Goal: Communication & Community: Share content

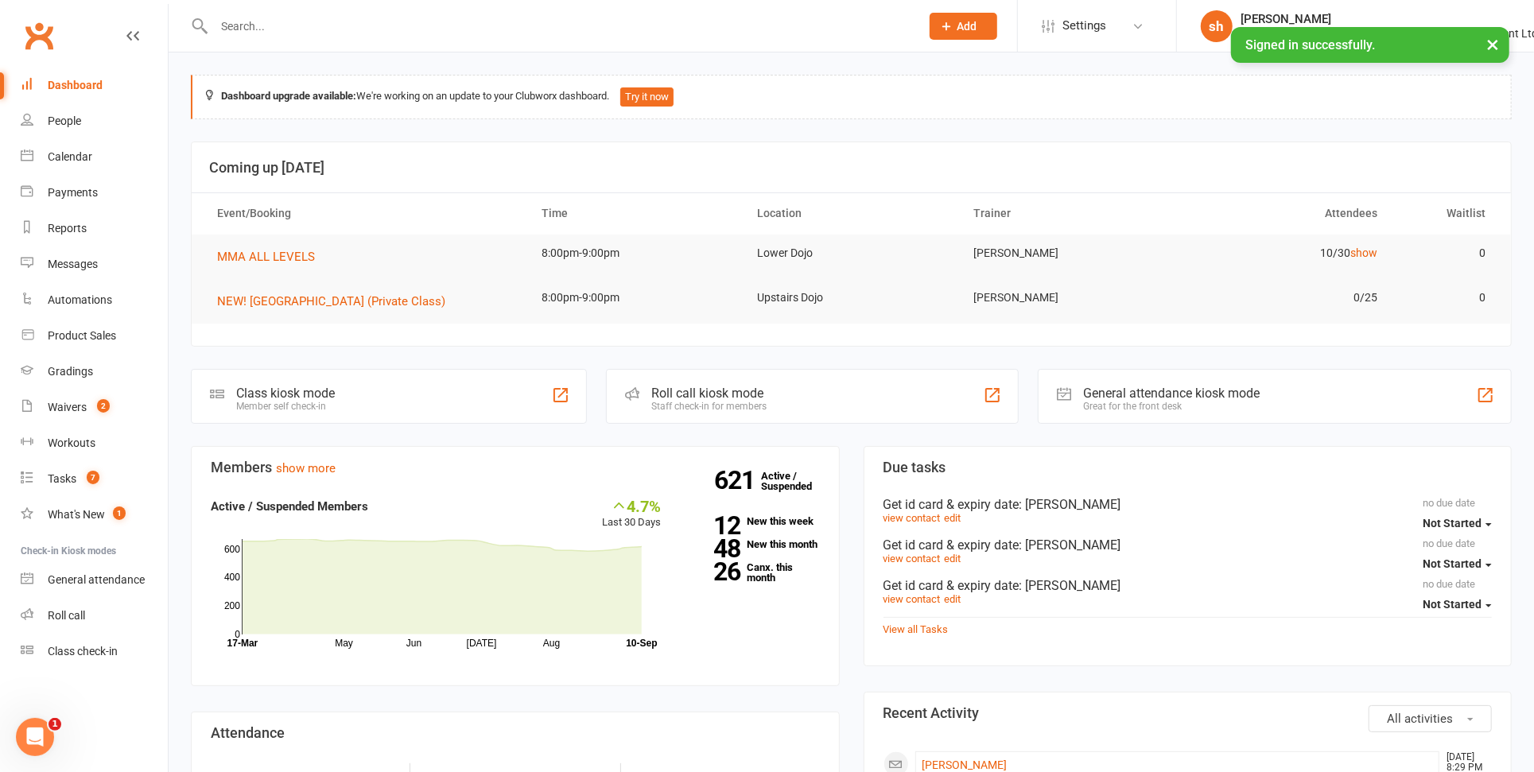
click at [266, 29] on input "text" at bounding box center [559, 26] width 700 height 22
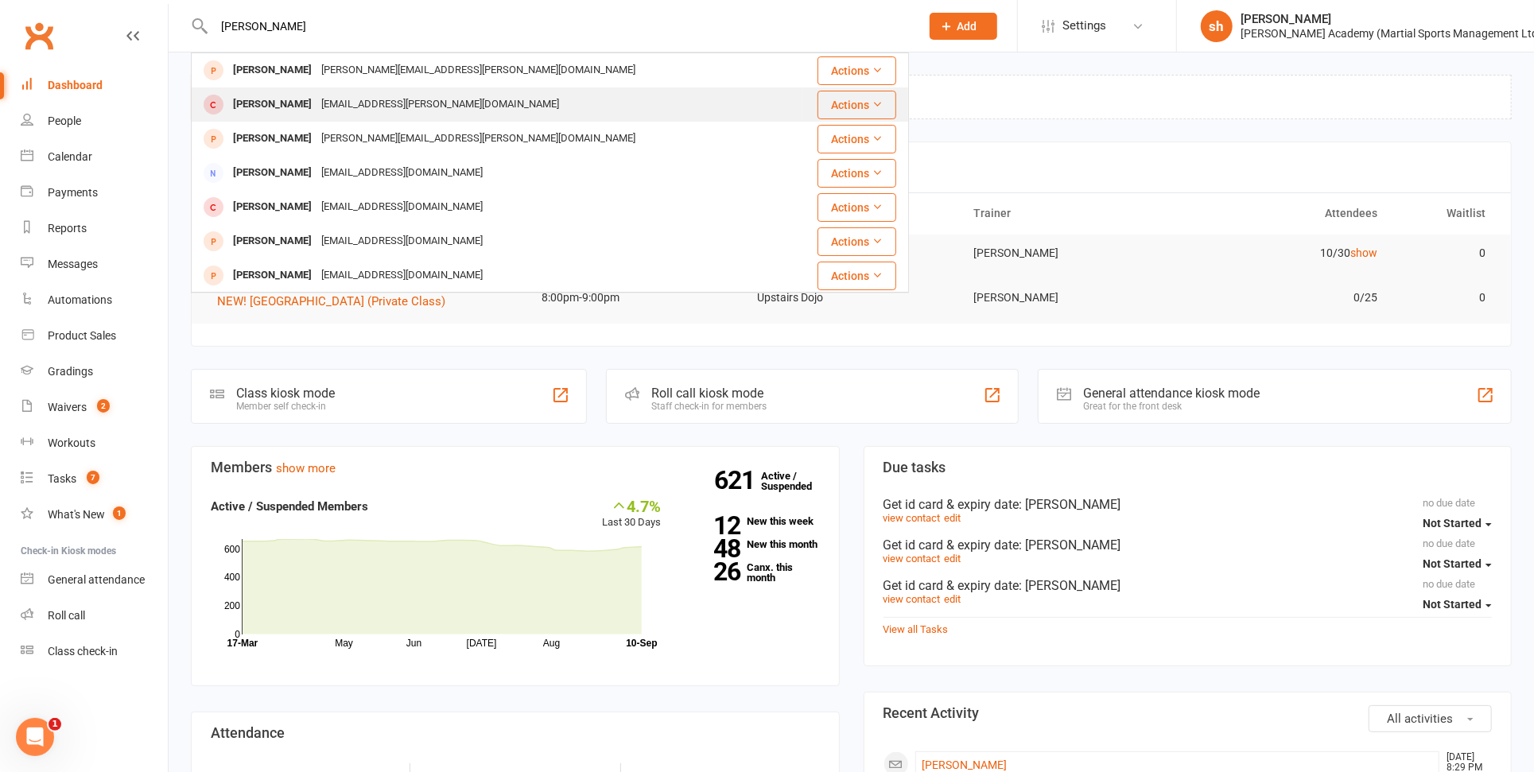
type input "[PERSON_NAME]"
click at [342, 95] on div "[EMAIL_ADDRESS][PERSON_NAME][DOMAIN_NAME]" at bounding box center [439, 104] width 247 height 23
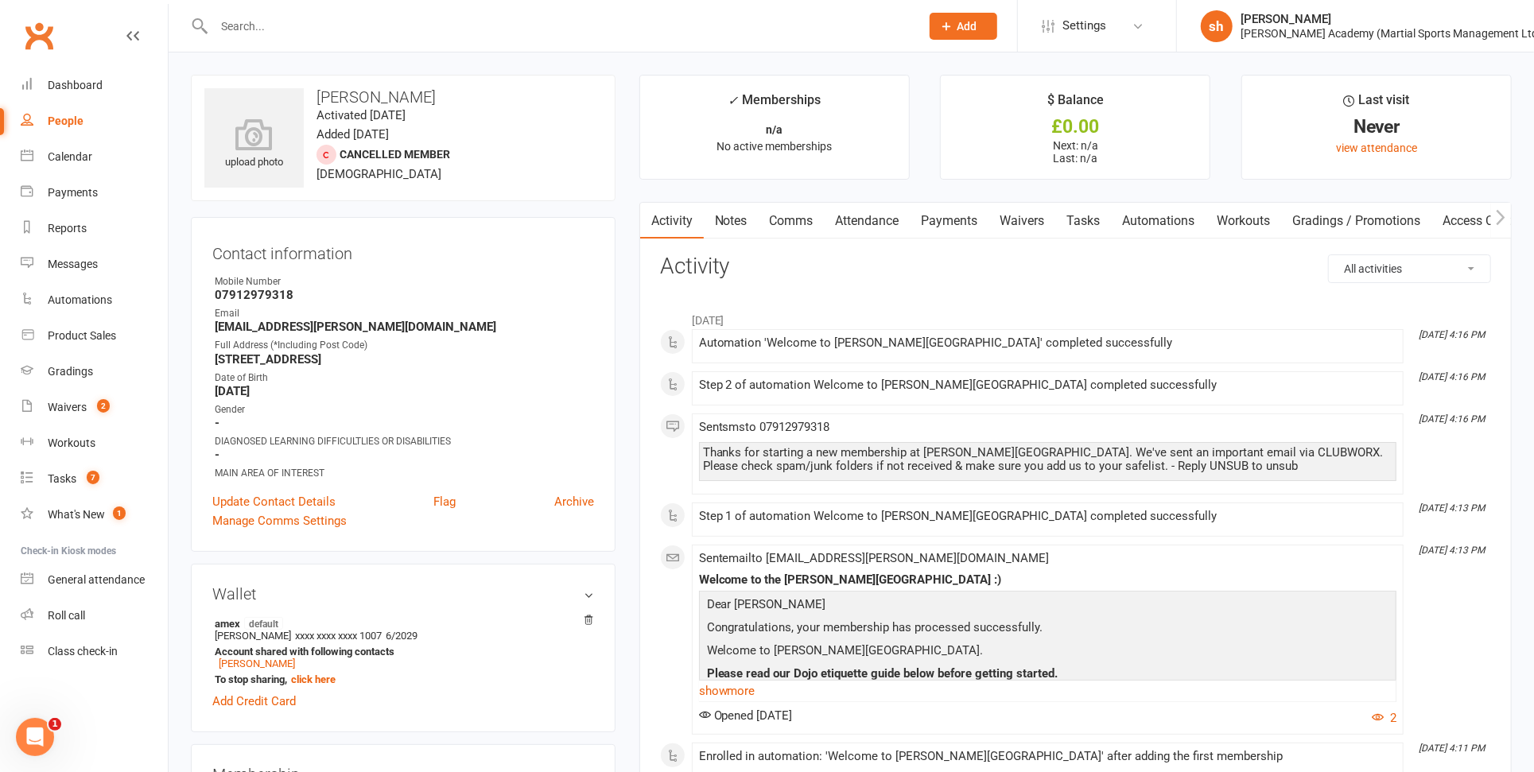
click at [797, 220] on link "Comms" at bounding box center [792, 221] width 66 height 37
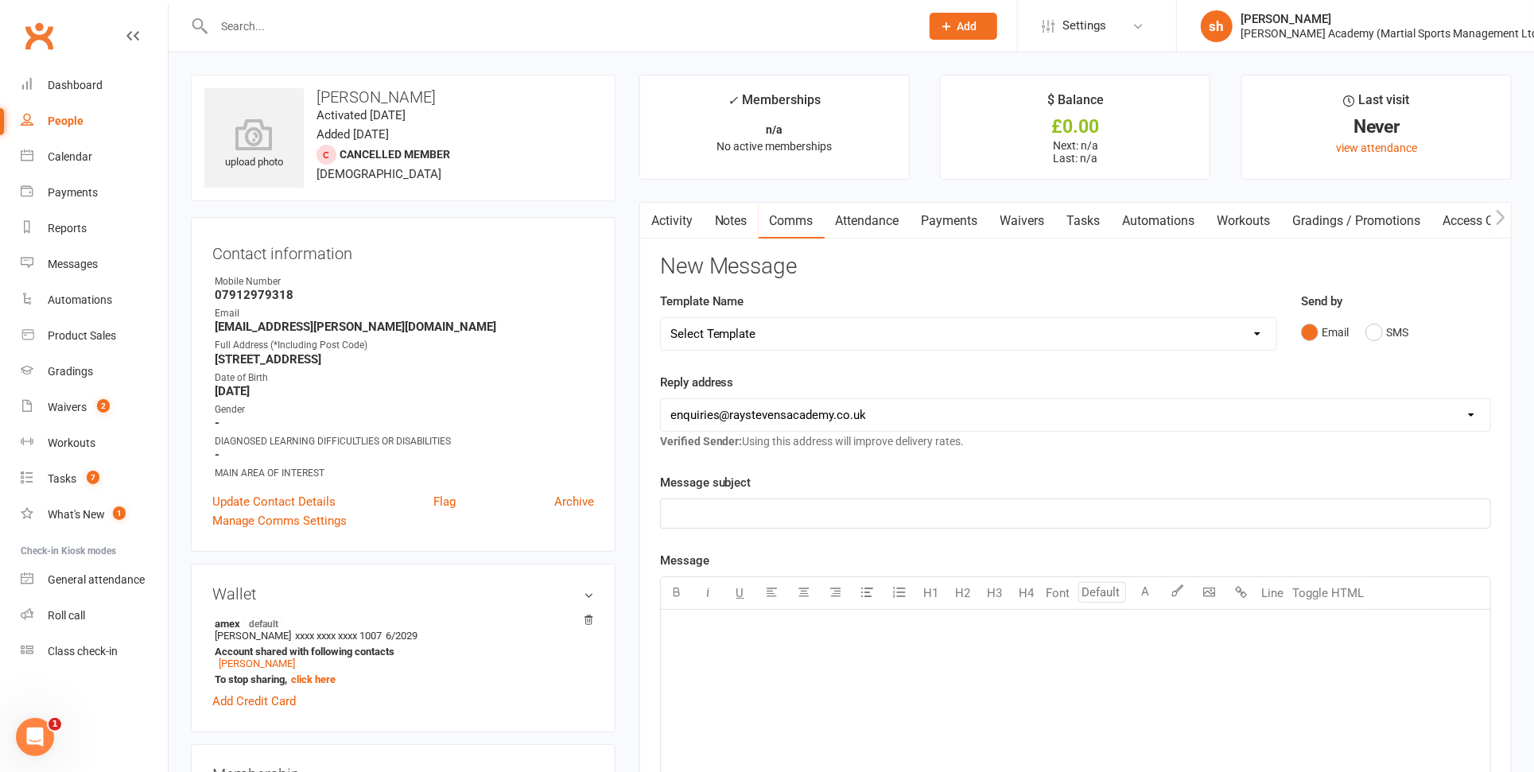
click at [755, 332] on select "Select Template [Email] ABC BJJ & JUDO COURSES NEW ROTATION EMAIL [Email] ABC C…" at bounding box center [968, 334] width 615 height 32
select select "120"
click at [661, 318] on select "Select Template [Email] ABC BJJ & JUDO COURSES NEW ROTATION EMAIL [Email] ABC C…" at bounding box center [968, 334] width 615 height 32
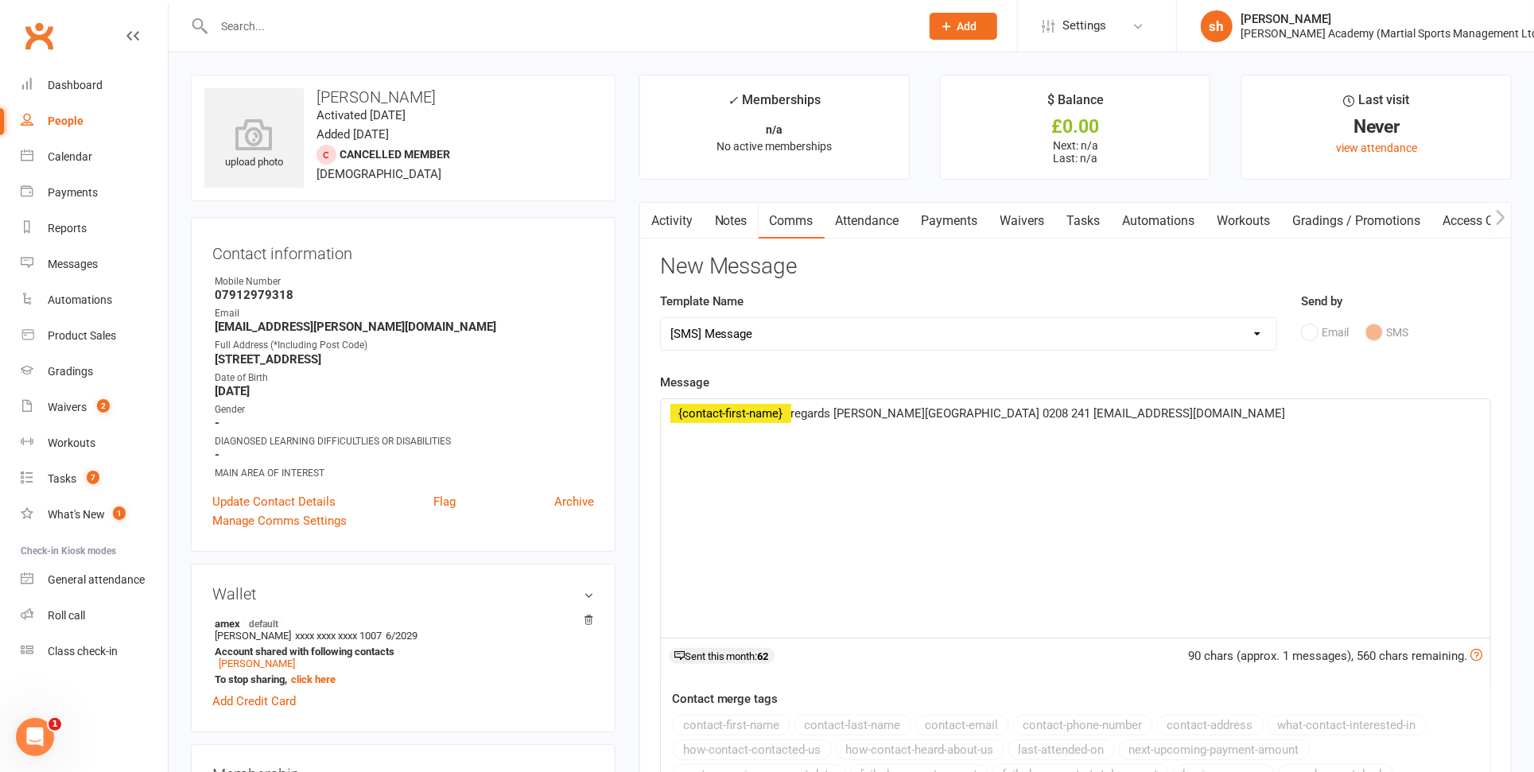
click at [796, 410] on span "regards [PERSON_NAME][GEOGRAPHIC_DATA] 0208 241 [EMAIL_ADDRESS][DOMAIN_NAME]" at bounding box center [1038, 413] width 495 height 14
click at [961, 413] on span "rCan you please sign up for the [PERSON_NAME] [PERSON_NAME] Academy 0208 241 [E…" at bounding box center [1117, 413] width 652 height 14
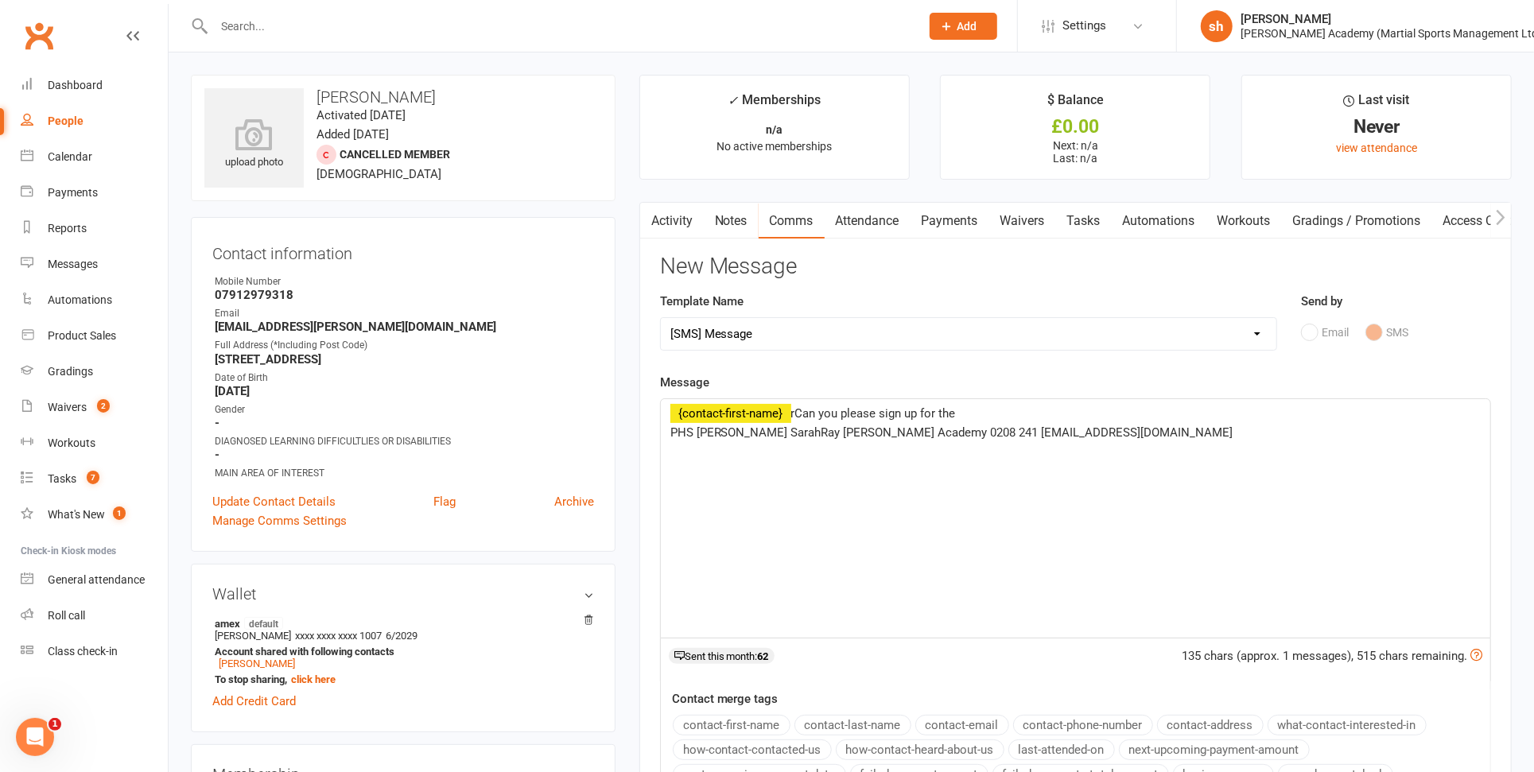
click at [799, 410] on span "rCan you please sign up for the" at bounding box center [873, 413] width 165 height 14
click at [967, 414] on p "﻿ ﻿ {contact-first-name} Can you please sign up for the" at bounding box center [1075, 413] width 810 height 19
click at [670, 430] on span "PHS [PERSON_NAME] SarahRay [PERSON_NAME] Academy 0208 241 [EMAIL_ADDRESS][DOMAI…" at bounding box center [951, 432] width 563 height 14
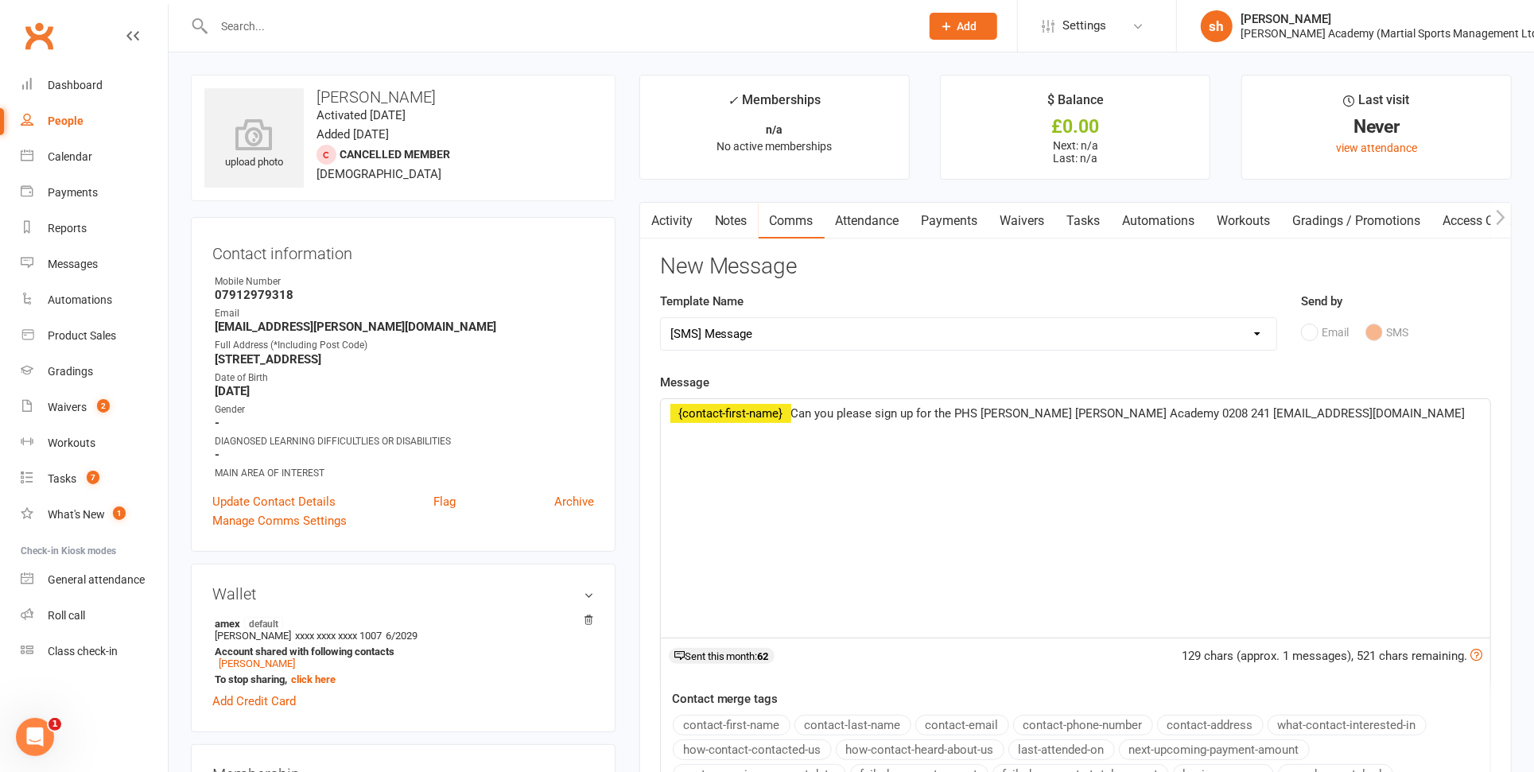
click at [1013, 411] on span "Can you please sign up for the PHS [PERSON_NAME] [PERSON_NAME] Academy 0208 241…" at bounding box center [1128, 413] width 674 height 14
click at [1008, 412] on span "Can you please sign up for the PHS Judo regards [PERSON_NAME] Academy 0208 241 …" at bounding box center [1117, 413] width 652 height 14
click at [719, 429] on span "Can you please sign up for the PHS Judo club via the link in the email I sent […" at bounding box center [1033, 422] width 727 height 33
click at [768, 432] on span "Can you please sign up for the PHS Judo club via the link in the email I sent […" at bounding box center [1033, 422] width 727 height 33
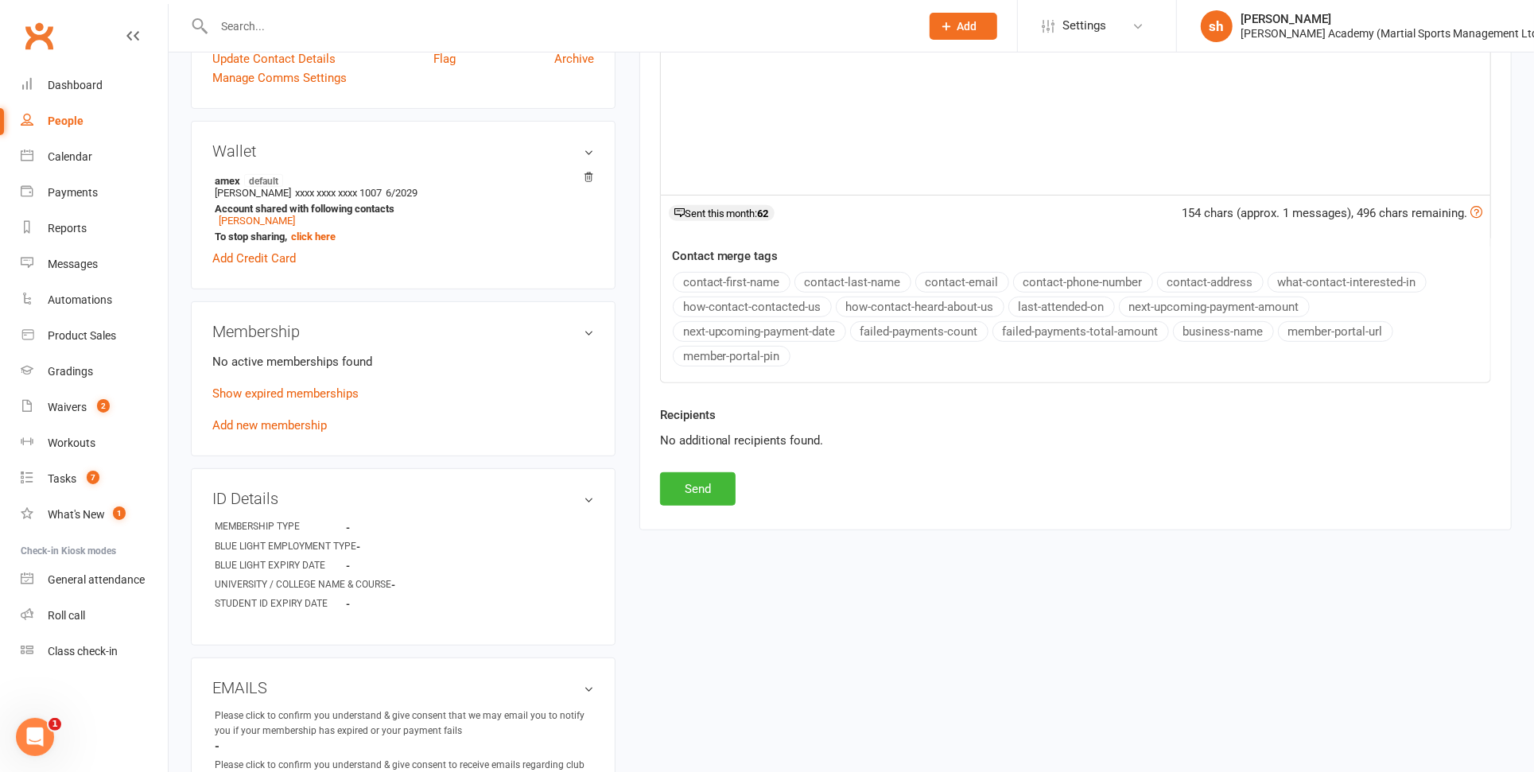
scroll to position [445, 0]
click at [711, 483] on button "Send" at bounding box center [698, 486] width 76 height 33
select select
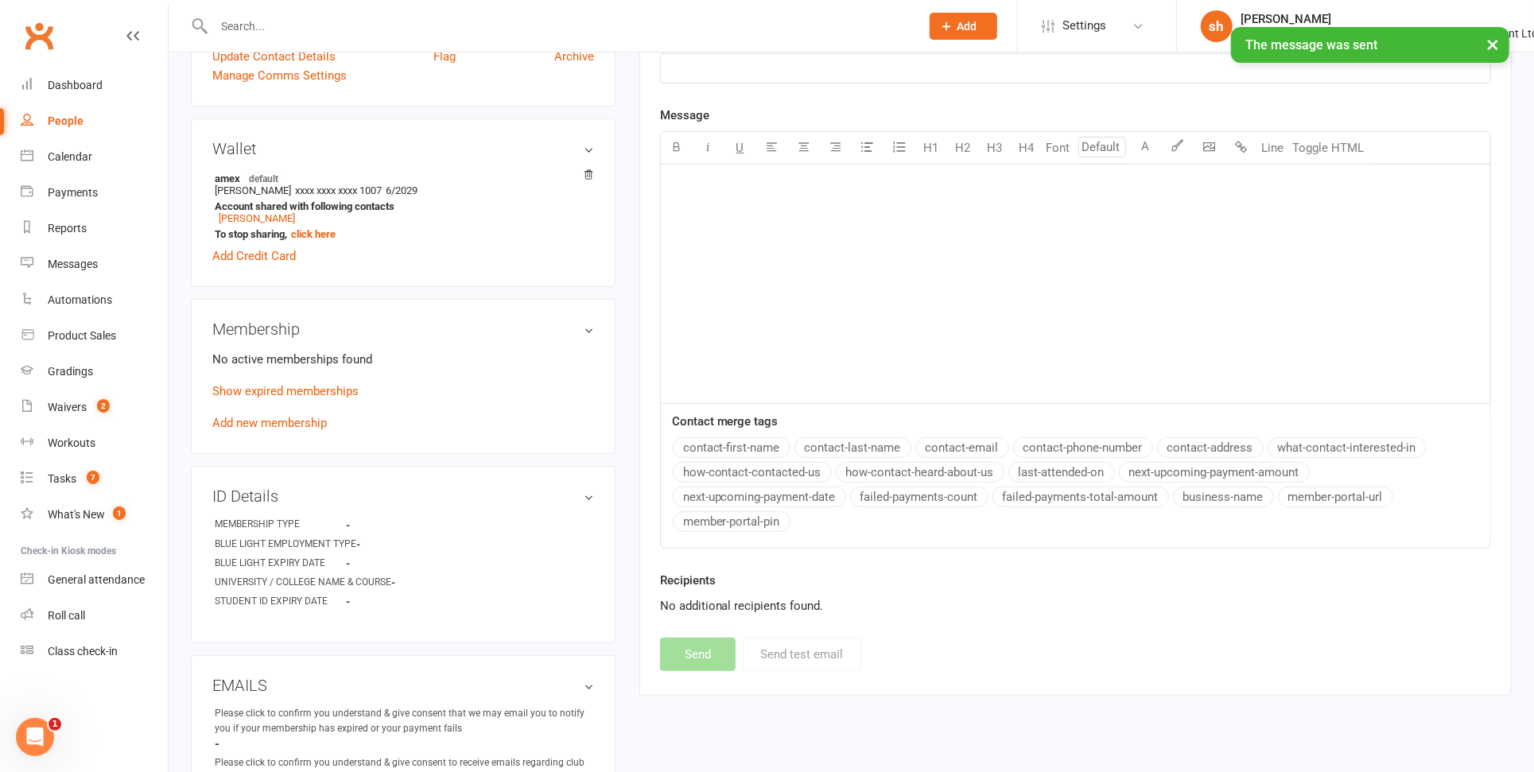
click at [711, 487] on button "next-upcoming-payment-date" at bounding box center [759, 497] width 173 height 21
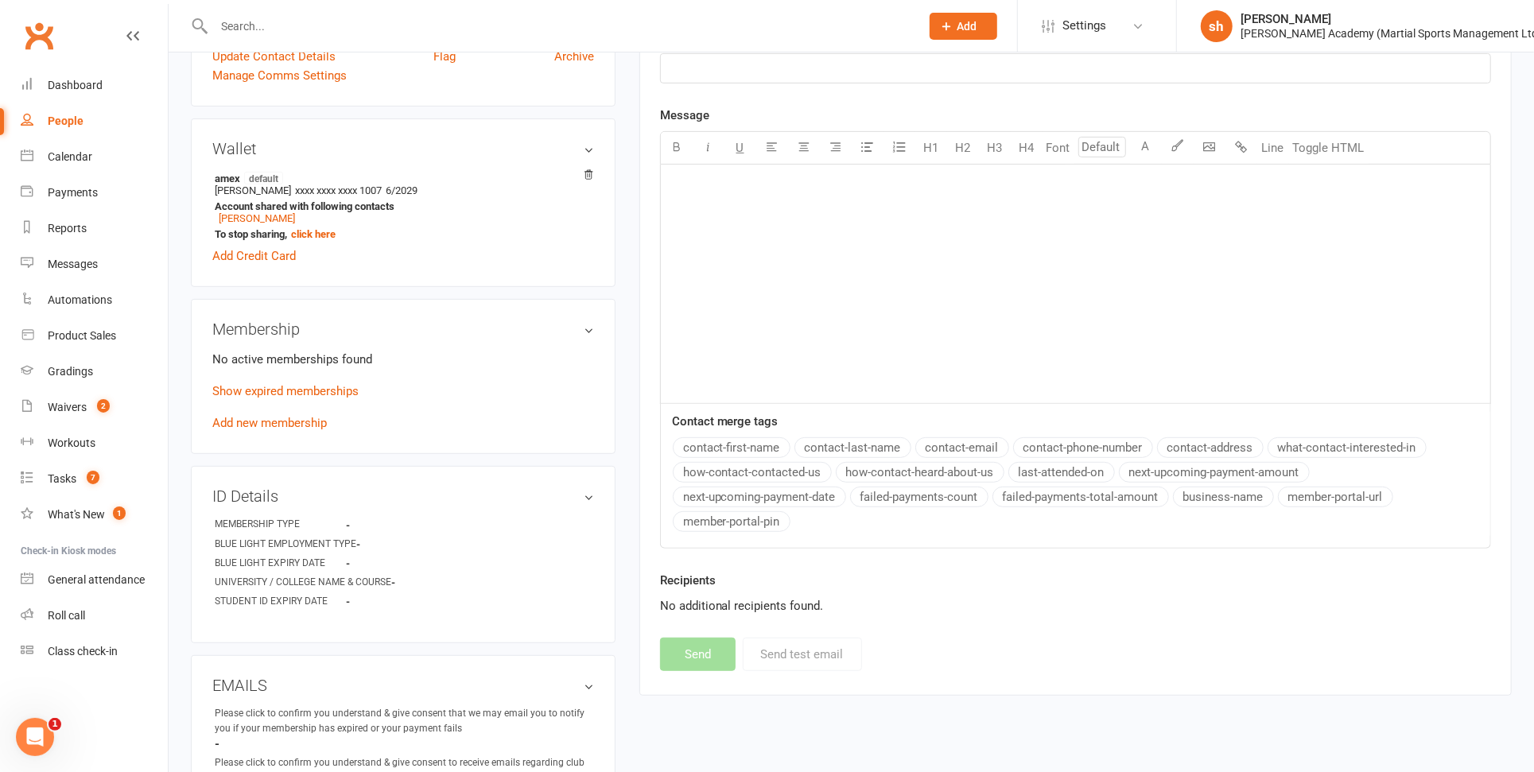
click at [711, 487] on button "next-upcoming-payment-date" at bounding box center [759, 497] width 173 height 21
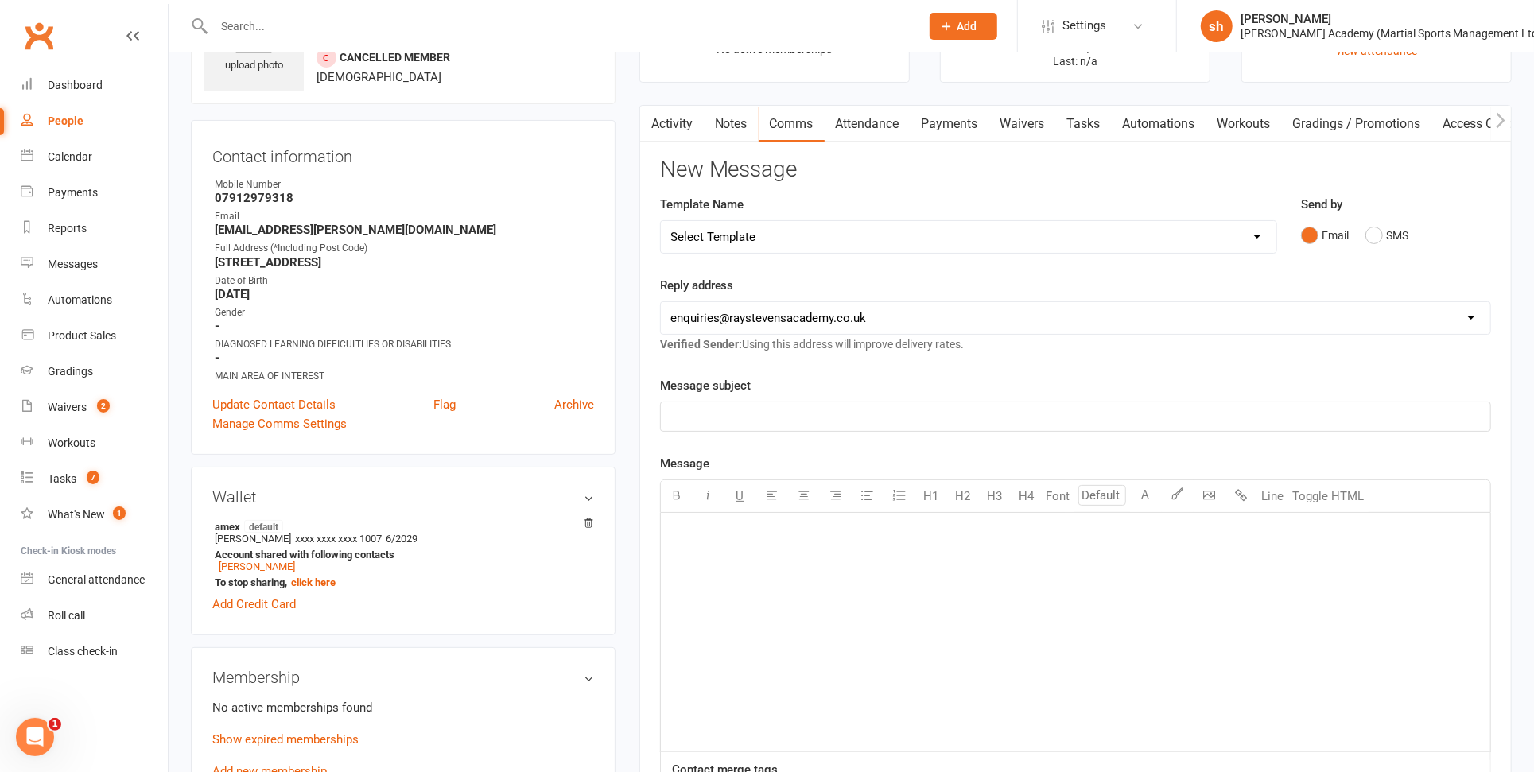
scroll to position [0, 0]
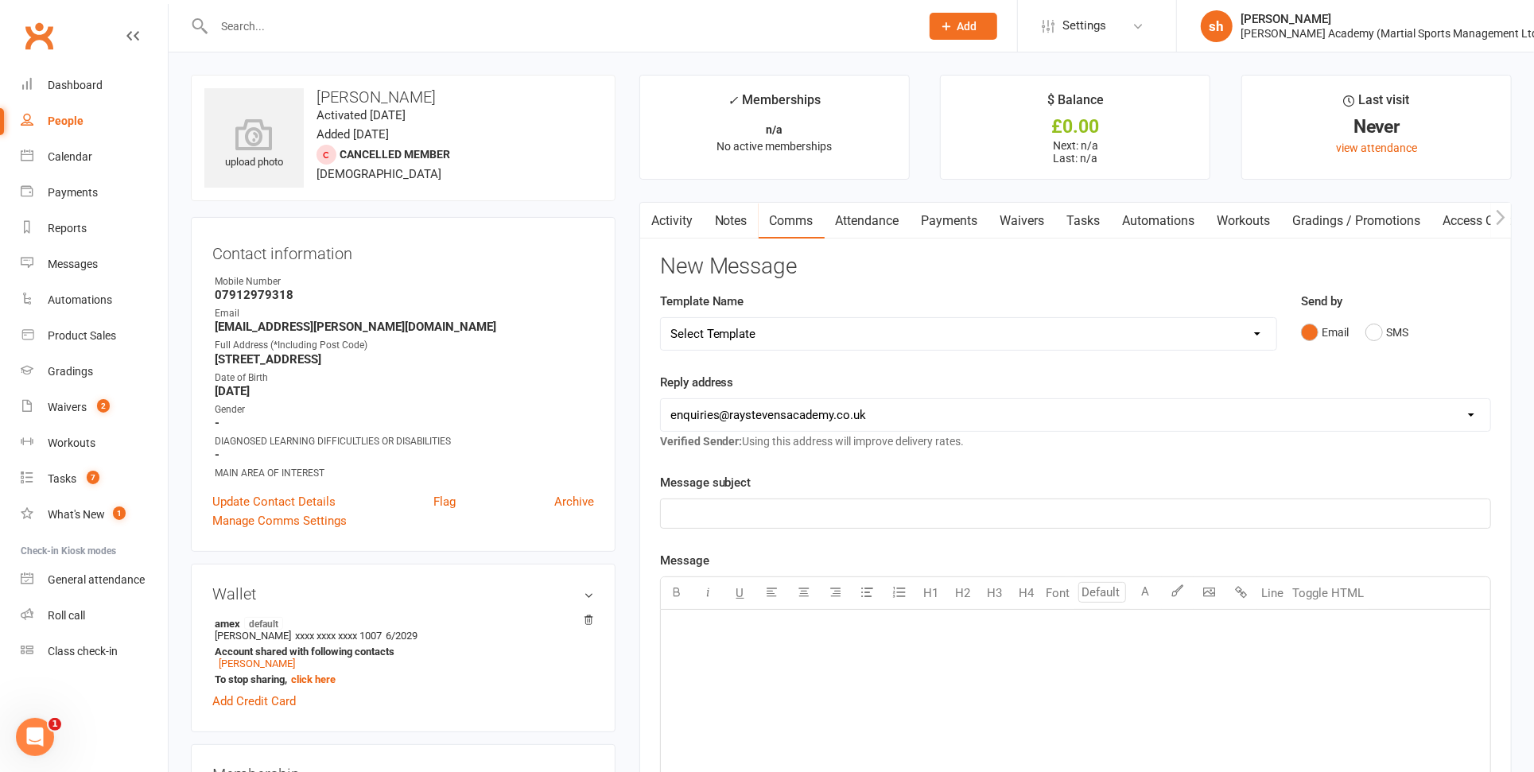
click at [672, 214] on link "Activity" at bounding box center [672, 221] width 64 height 37
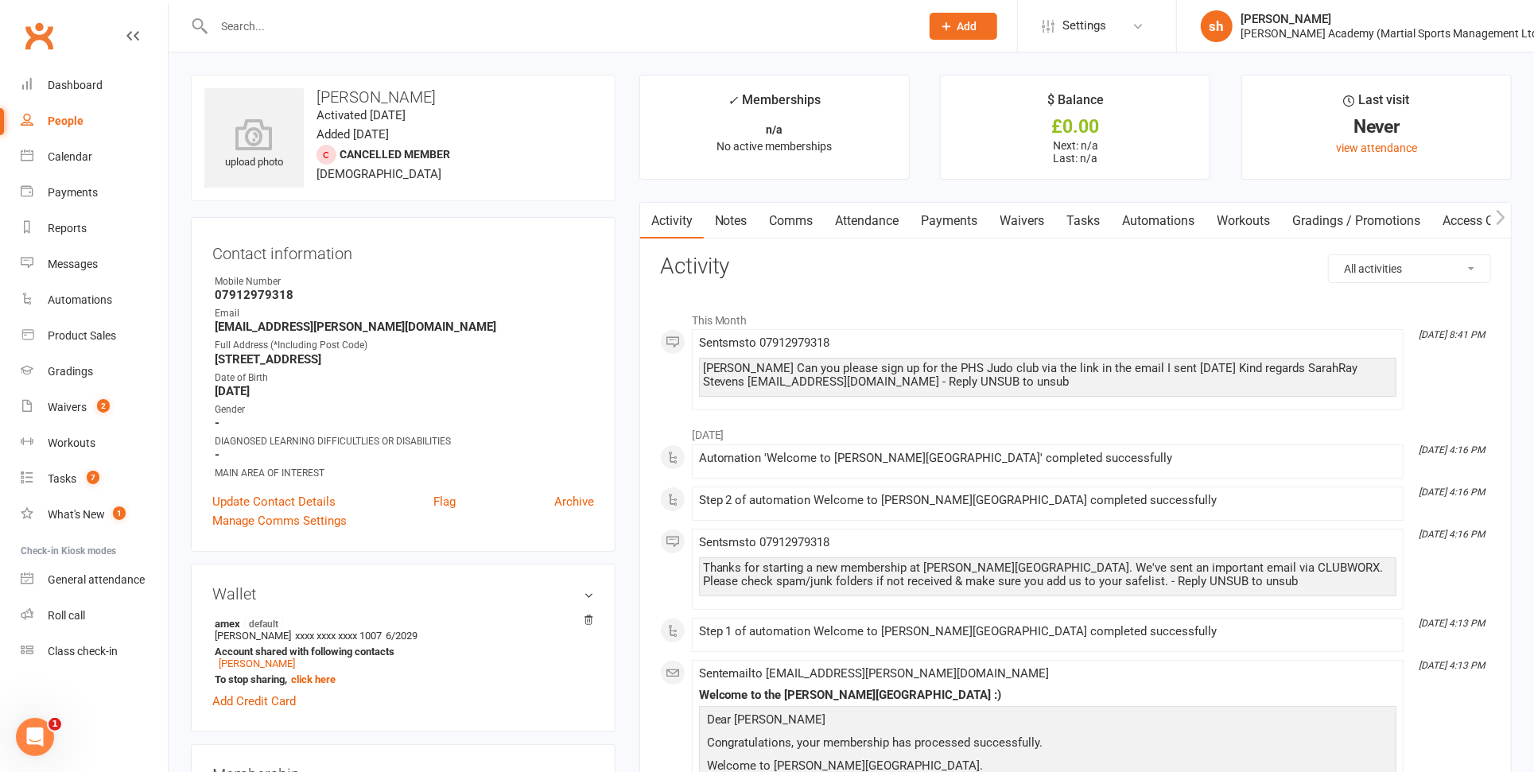
click at [299, 28] on input "text" at bounding box center [559, 26] width 700 height 22
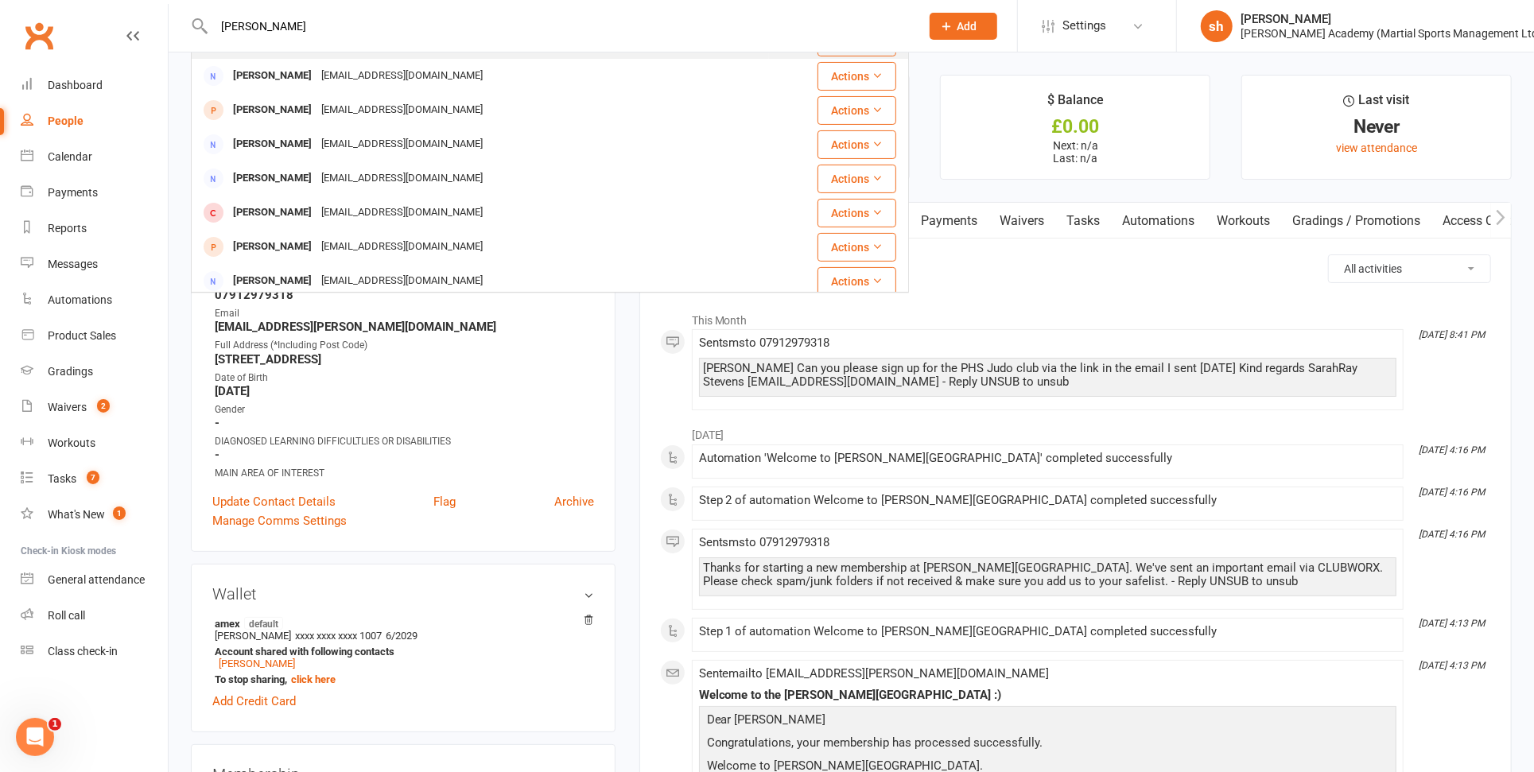
scroll to position [237, 0]
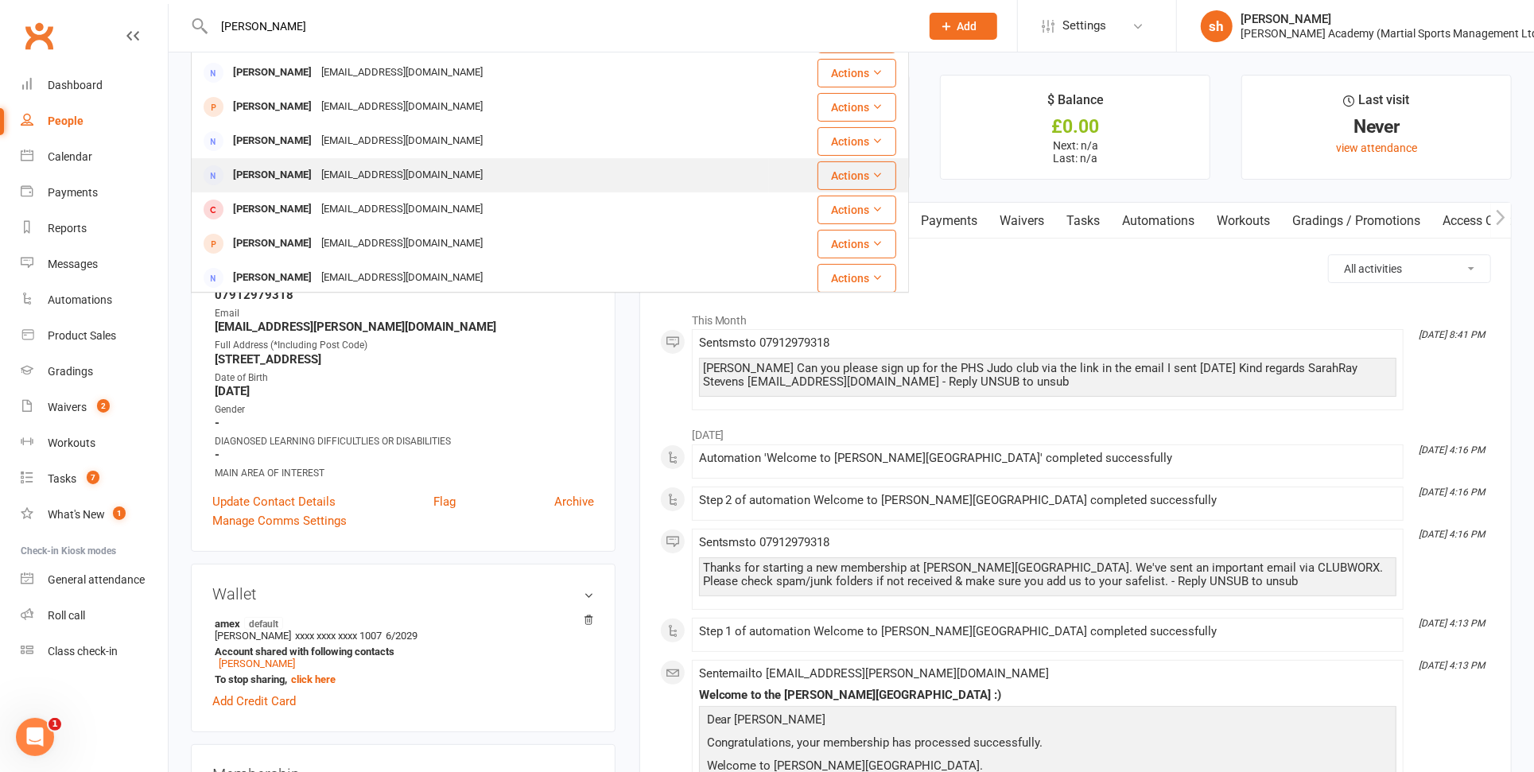
type input "[PERSON_NAME]"
click at [338, 165] on div "[EMAIL_ADDRESS][DOMAIN_NAME]" at bounding box center [401, 175] width 171 height 23
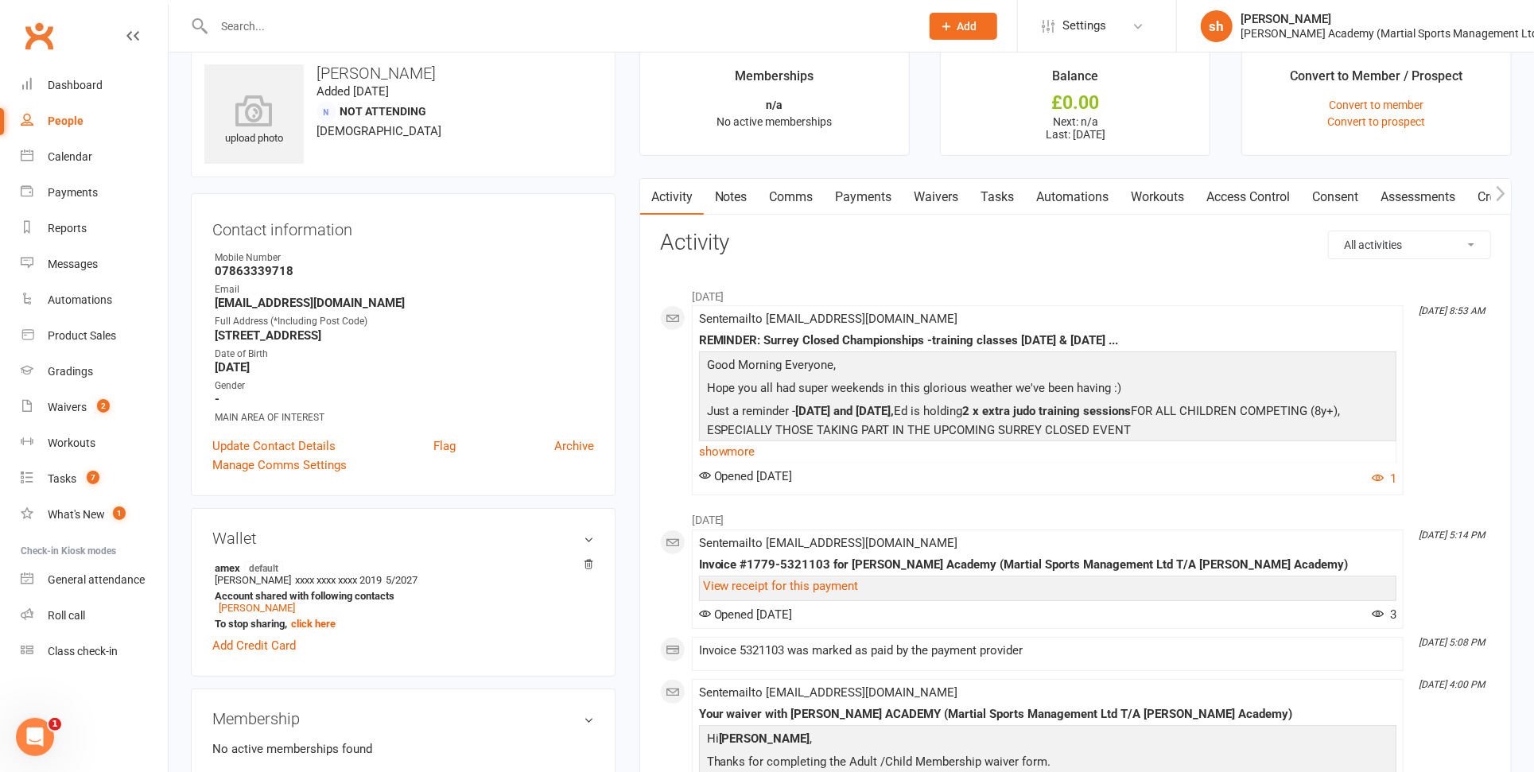
scroll to position [77, 0]
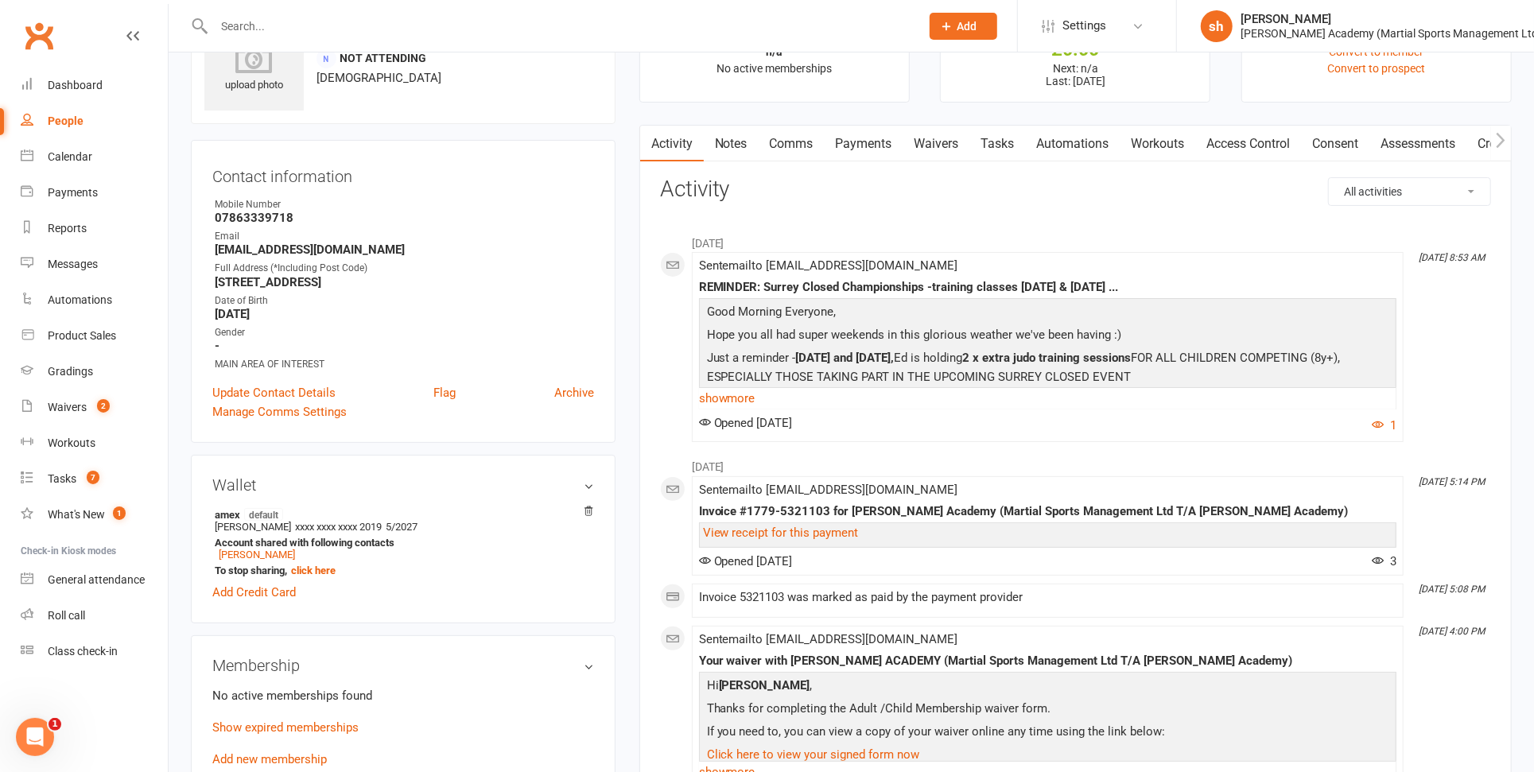
click at [804, 138] on link "Comms" at bounding box center [792, 144] width 66 height 37
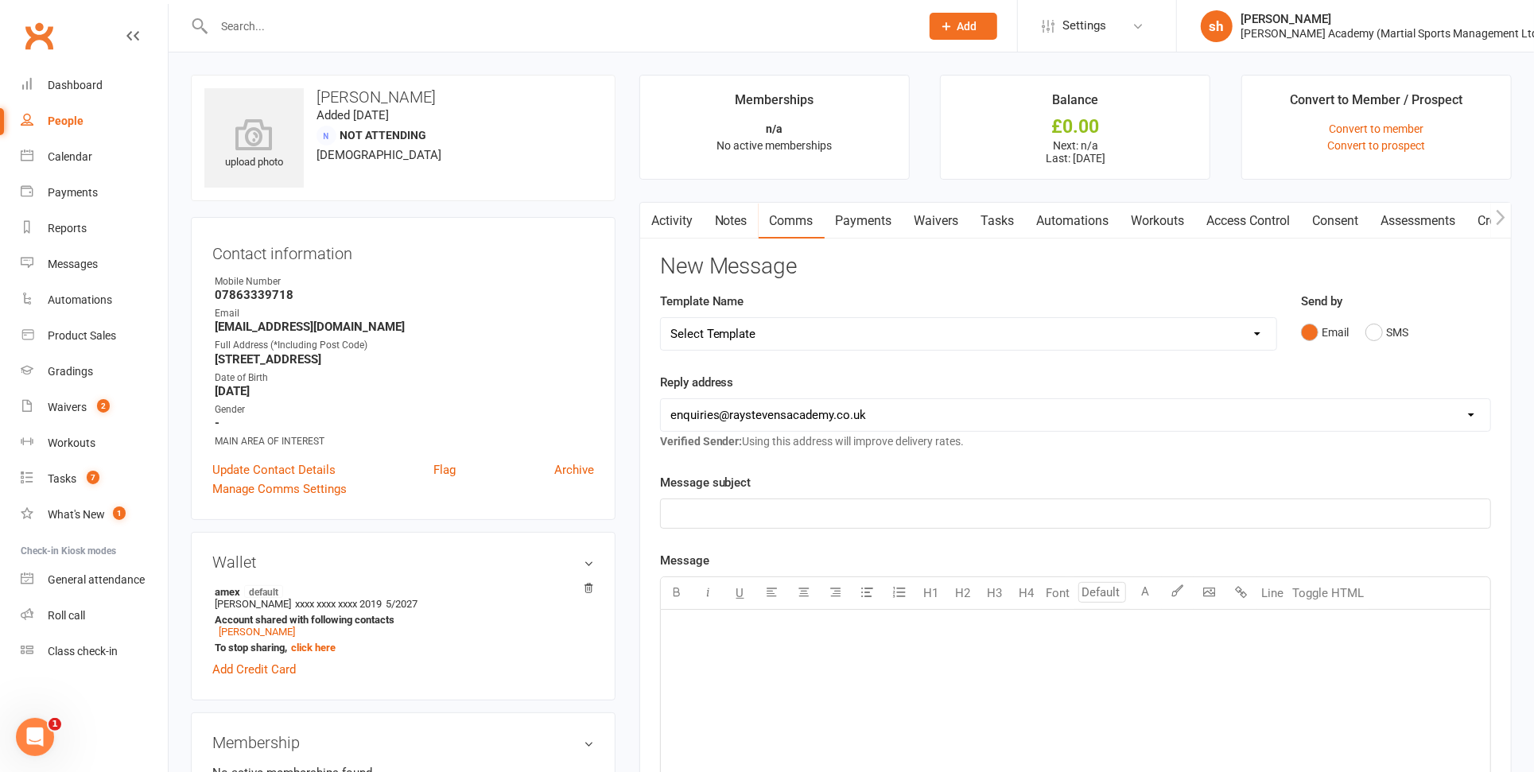
click at [771, 327] on select "Select Template [Email] ABC BJJ & JUDO COURSES NEW ROTATION EMAIL [Email] ABC C…" at bounding box center [968, 334] width 615 height 32
click at [661, 318] on select "Select Template [Email] ABC BJJ & JUDO COURSES NEW ROTATION EMAIL [Email] ABC C…" at bounding box center [968, 334] width 615 height 32
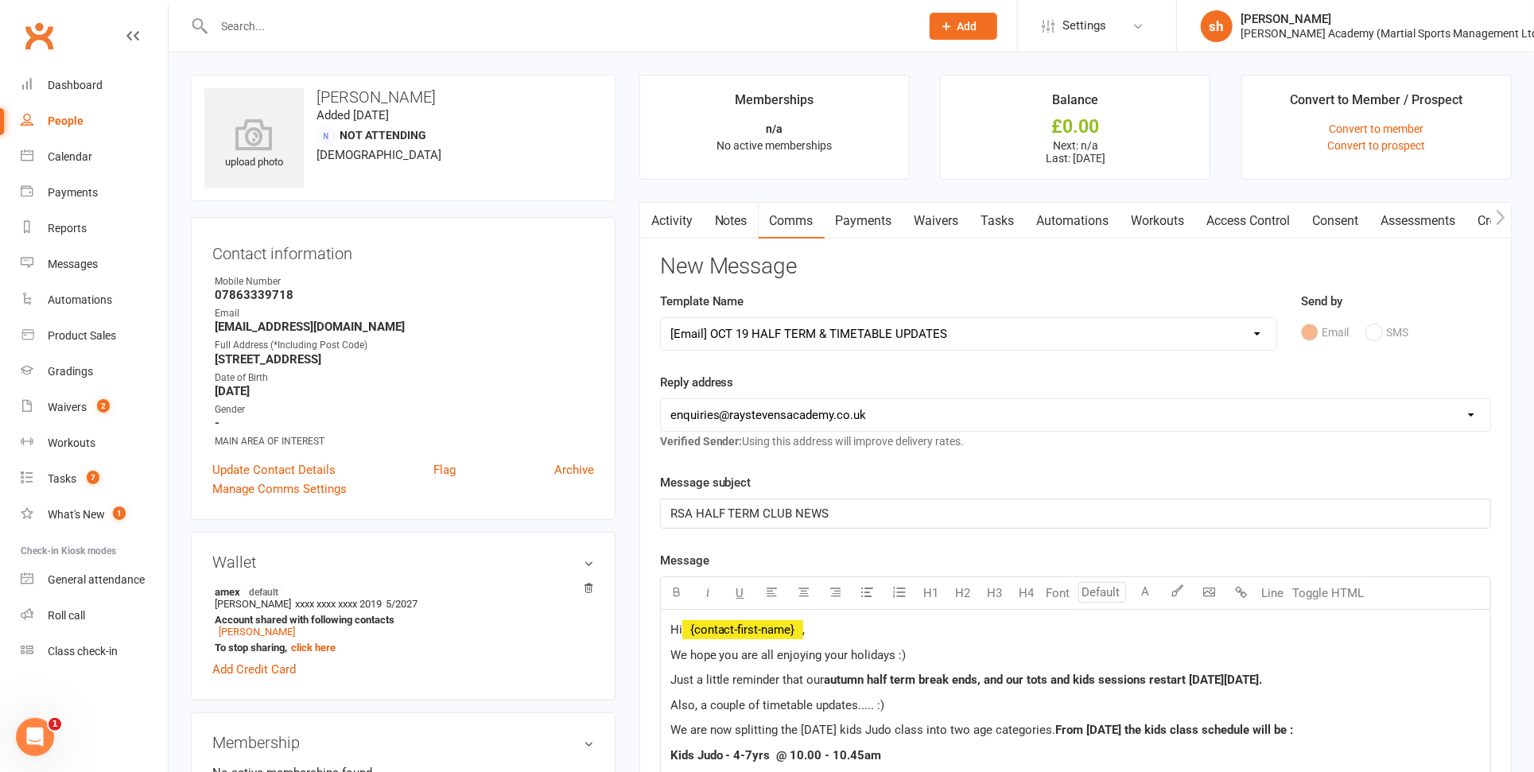
click at [783, 330] on select "Select Template [Email] ABC BJJ & JUDO COURSES NEW ROTATION EMAIL [Email] ABC C…" at bounding box center [968, 334] width 615 height 32
select select "120"
click at [661, 318] on select "Select Template [Email] ABC BJJ & JUDO COURSES NEW ROTATION EMAIL [Email] ABC C…" at bounding box center [968, 334] width 615 height 32
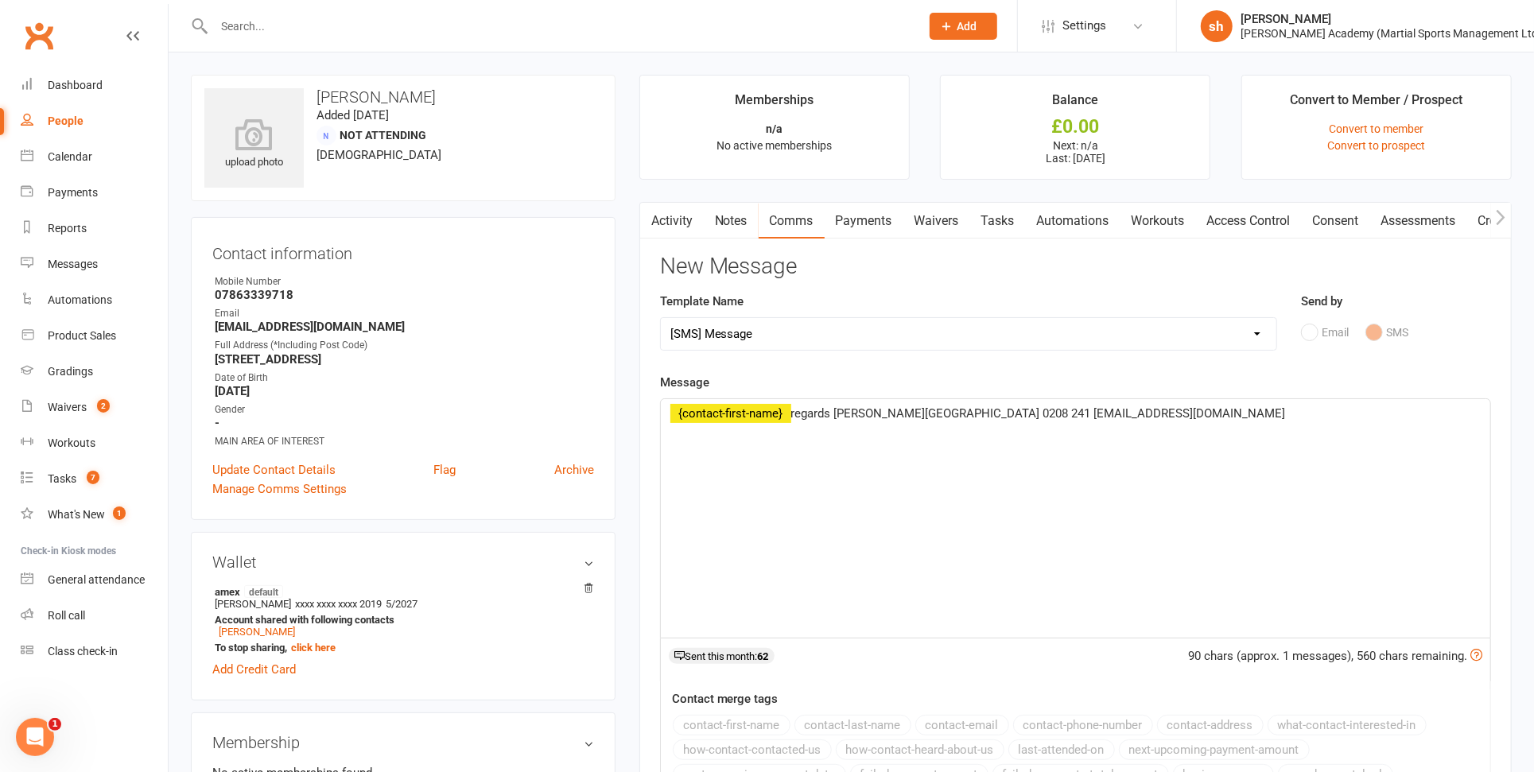
click at [793, 410] on span "regards [PERSON_NAME][GEOGRAPHIC_DATA] 0208 241 [EMAIL_ADDRESS][DOMAIN_NAME]" at bounding box center [1038, 413] width 495 height 14
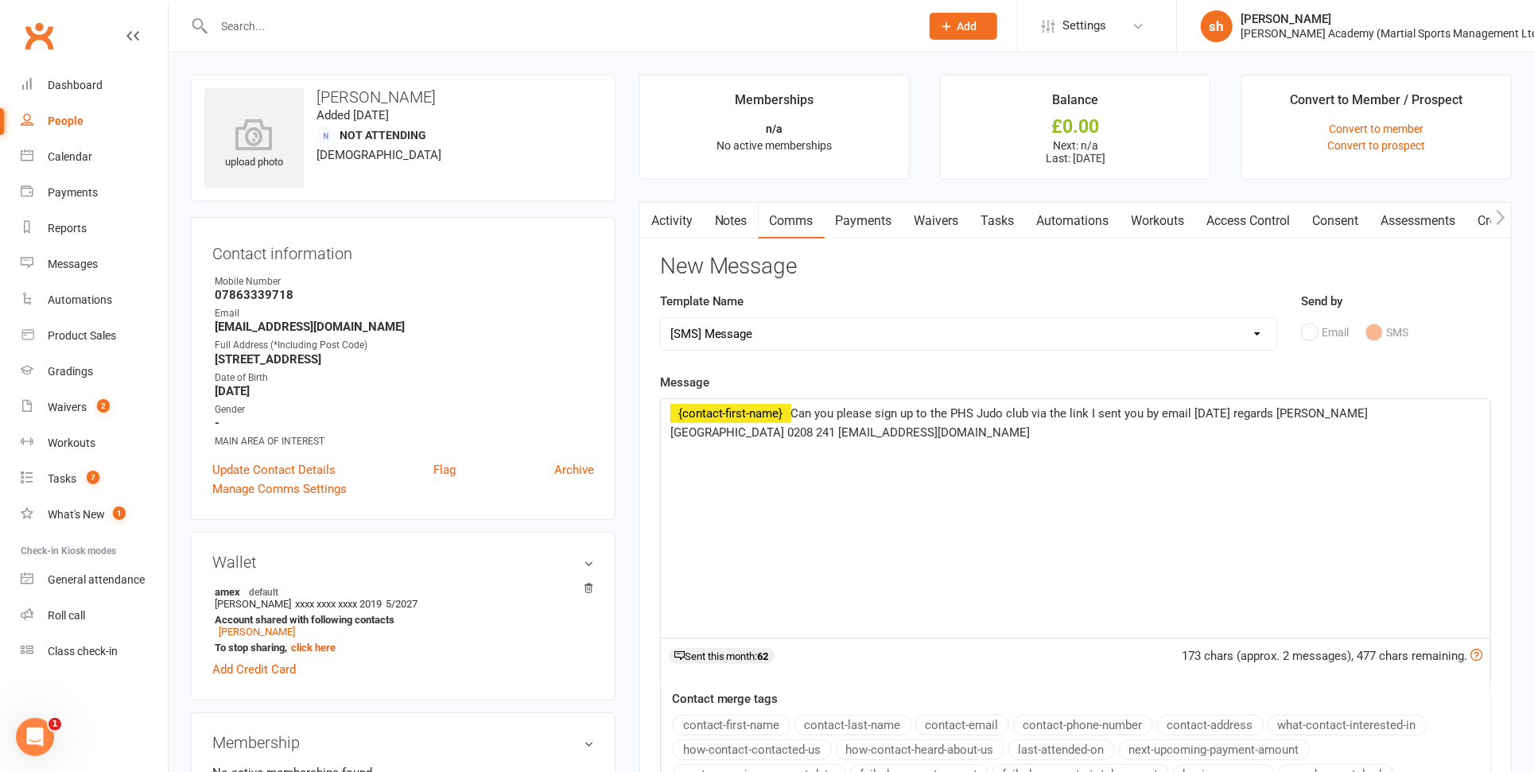
click at [746, 433] on span "Can you please sign up to the PHS Judo club via the link I sent you by email [D…" at bounding box center [1019, 422] width 698 height 33
click at [1300, 410] on span "Can you please sign up to the PHS Judo club via the link I sent you by email [D…" at bounding box center [1047, 422] width 754 height 33
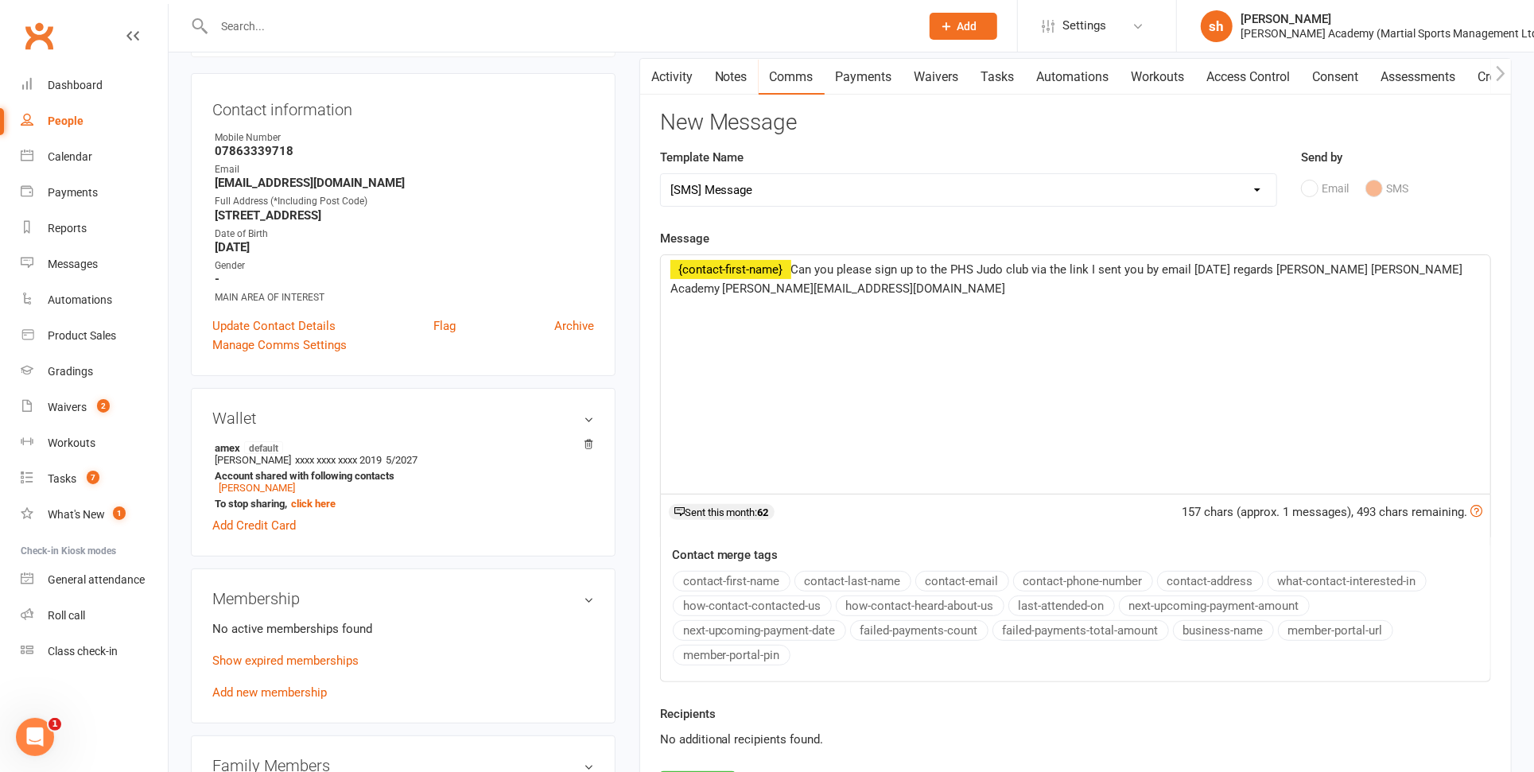
scroll to position [247, 0]
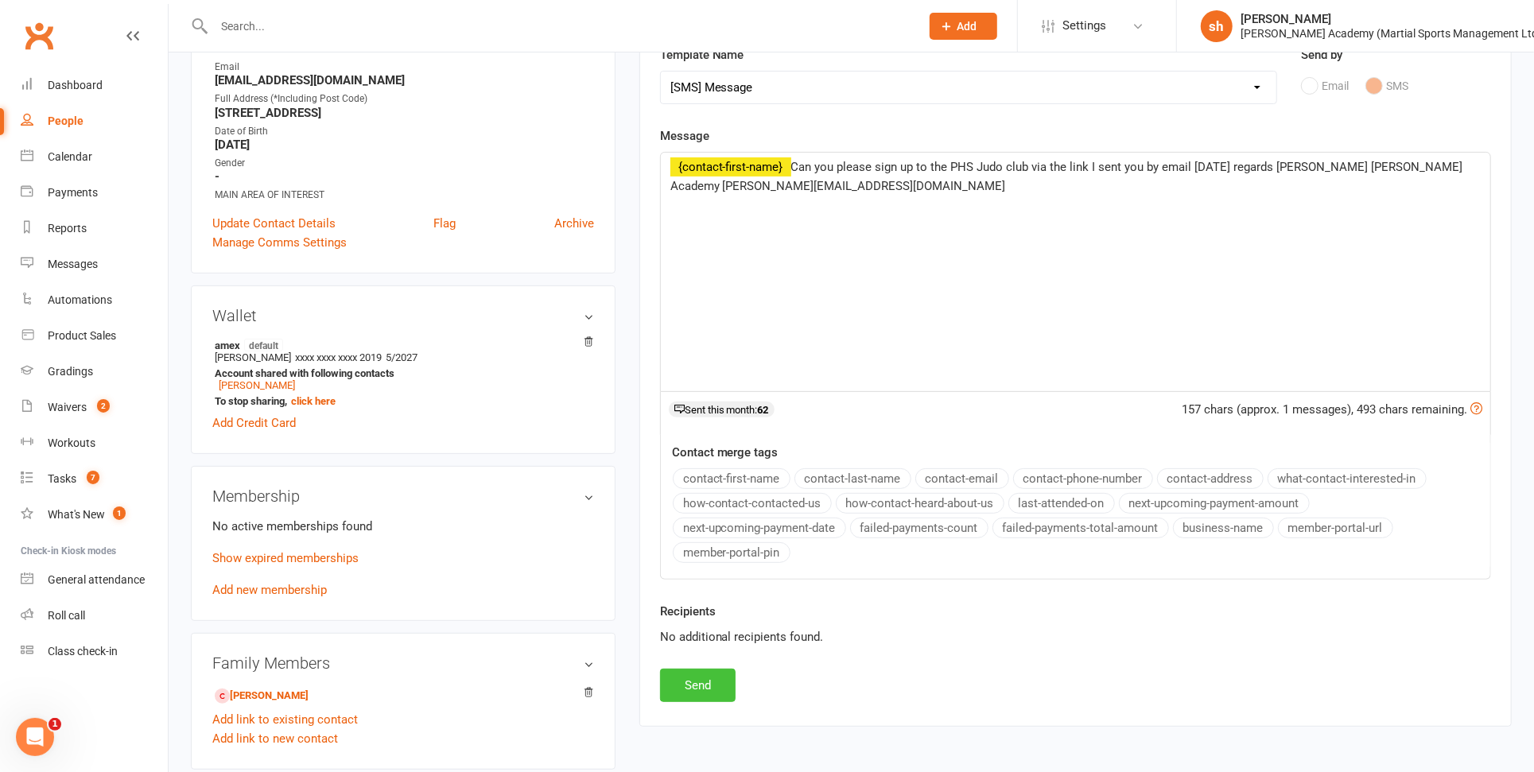
click at [697, 680] on button "Send" at bounding box center [698, 685] width 76 height 33
select select
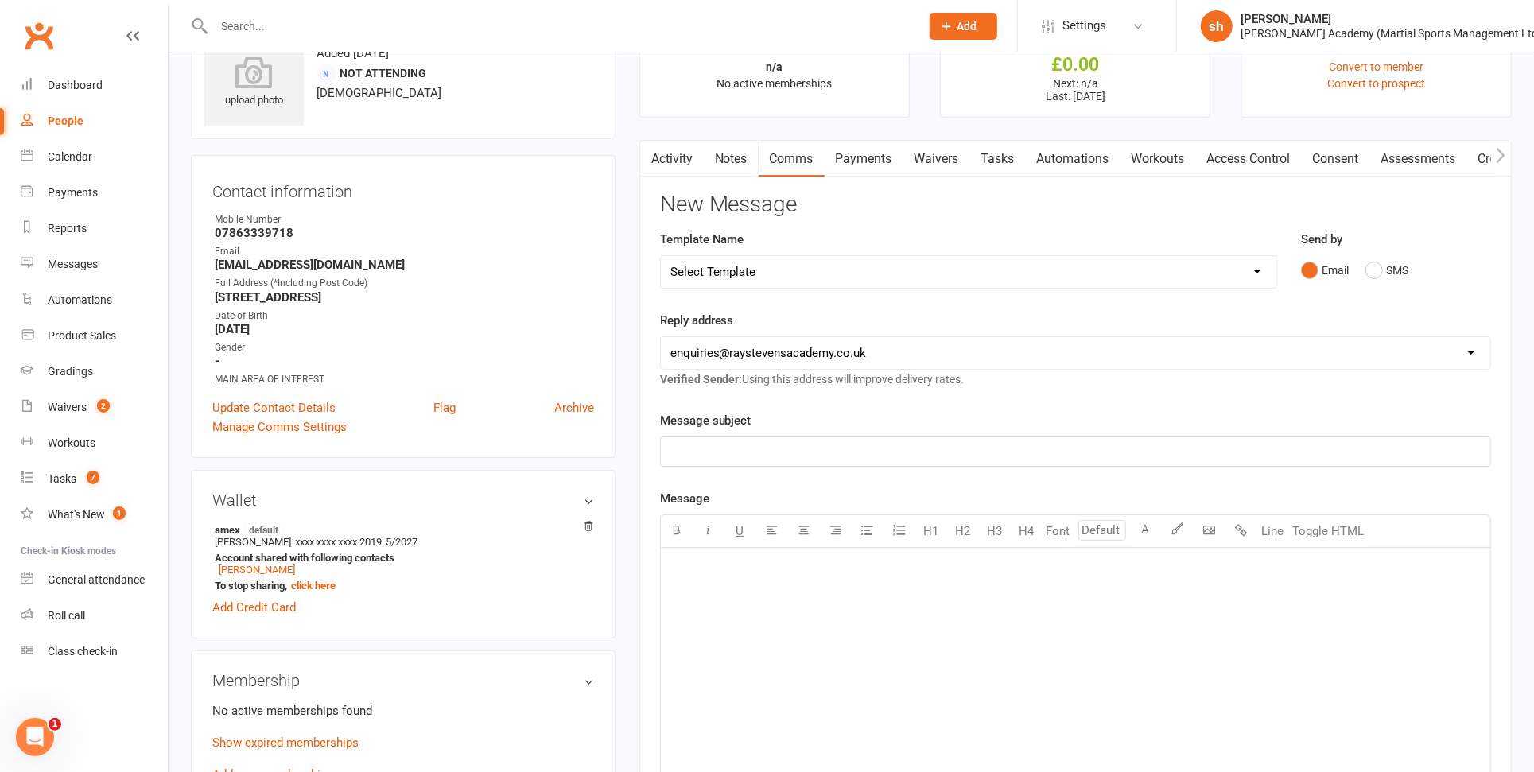
scroll to position [0, 0]
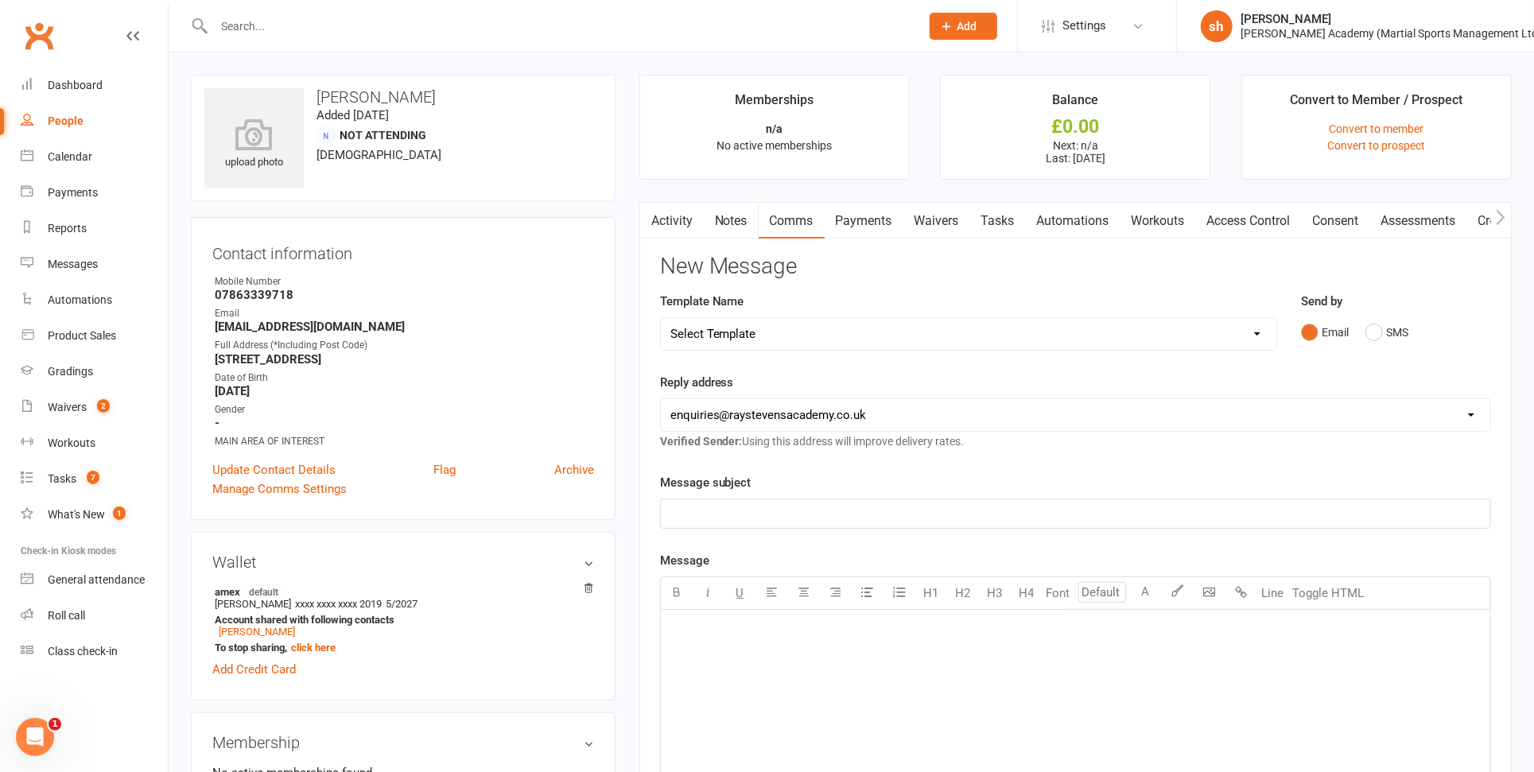
click at [315, 30] on input "text" at bounding box center [559, 26] width 700 height 22
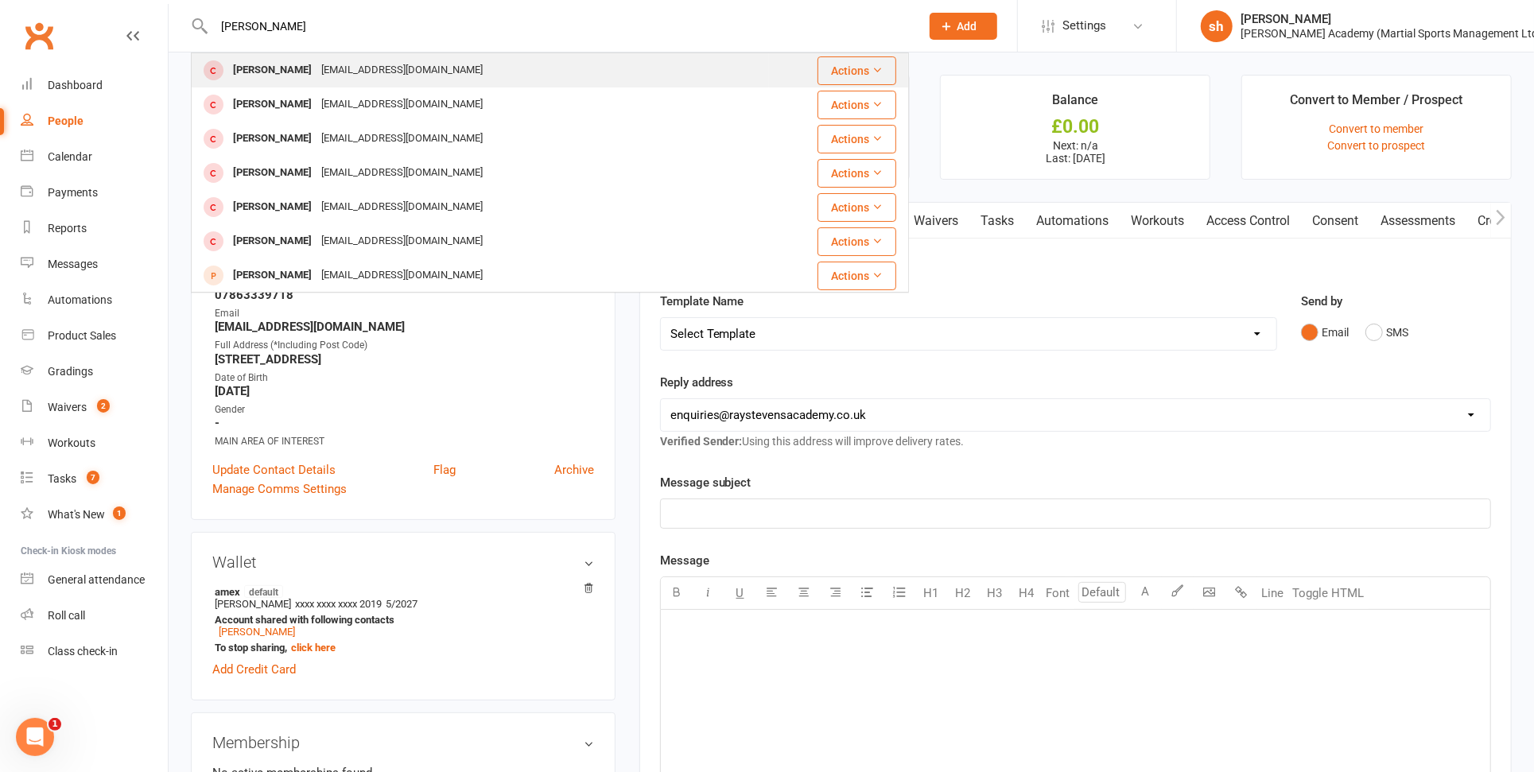
type input "[PERSON_NAME]"
click at [316, 68] on div "[EMAIL_ADDRESS][DOMAIN_NAME]" at bounding box center [401, 70] width 171 height 23
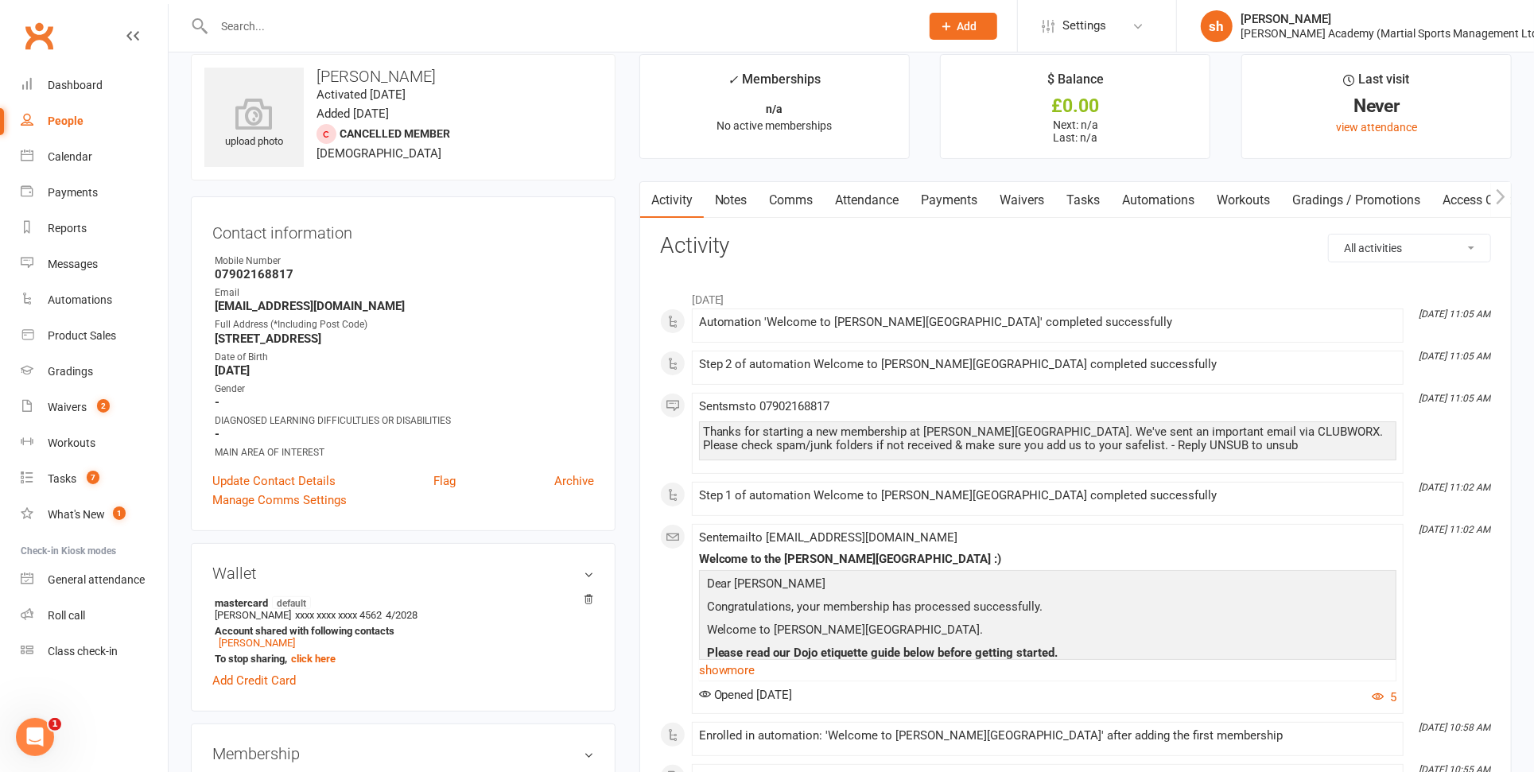
scroll to position [30, 0]
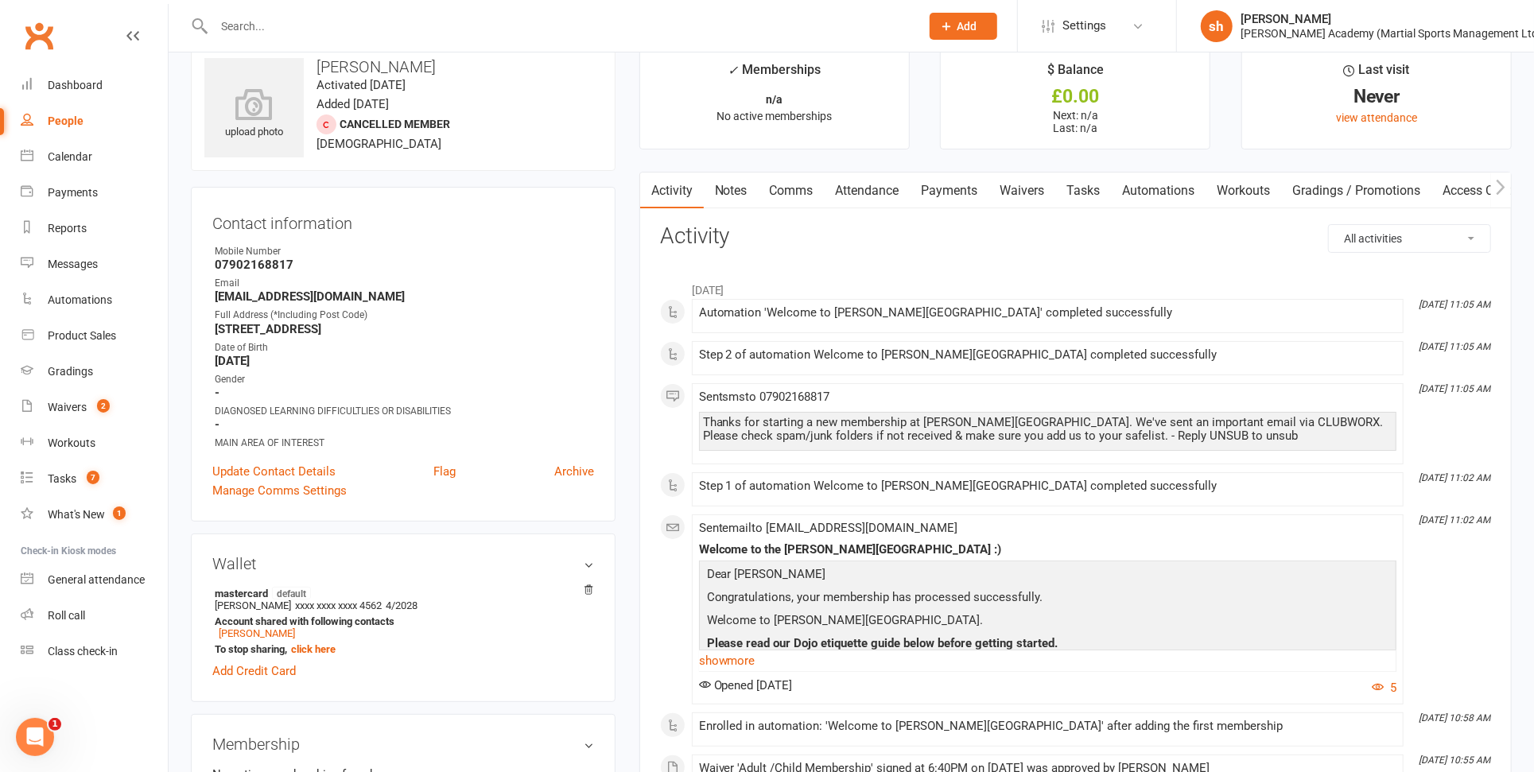
click at [792, 184] on link "Comms" at bounding box center [792, 191] width 66 height 37
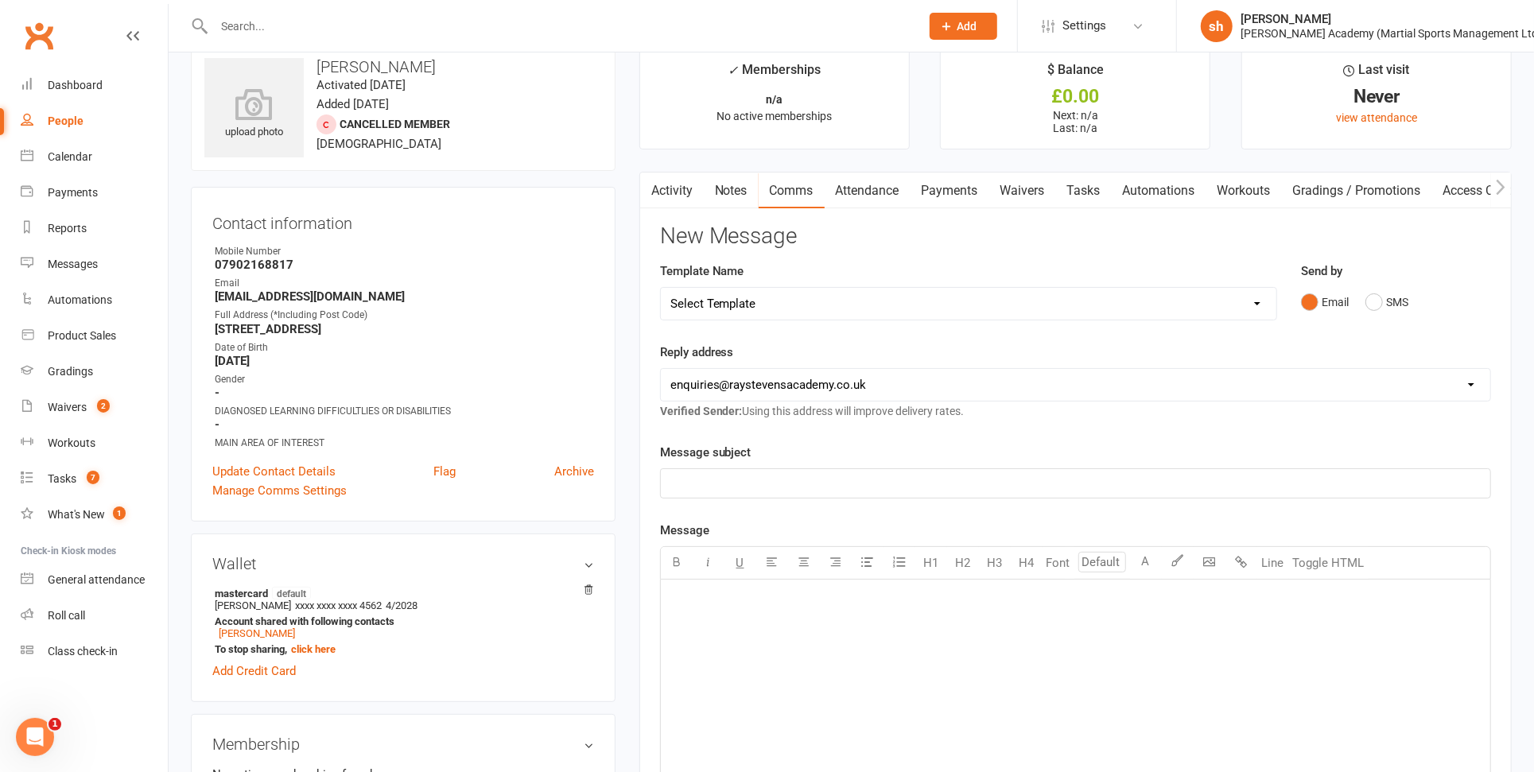
click at [748, 301] on select "Select Template [Email] ABC BJJ & JUDO COURSES NEW ROTATION EMAIL [Email] ABC C…" at bounding box center [968, 304] width 615 height 32
select select "120"
click at [661, 288] on select "Select Template [Email] ABC BJJ & JUDO COURSES NEW ROTATION EMAIL [Email] ABC C…" at bounding box center [968, 304] width 615 height 32
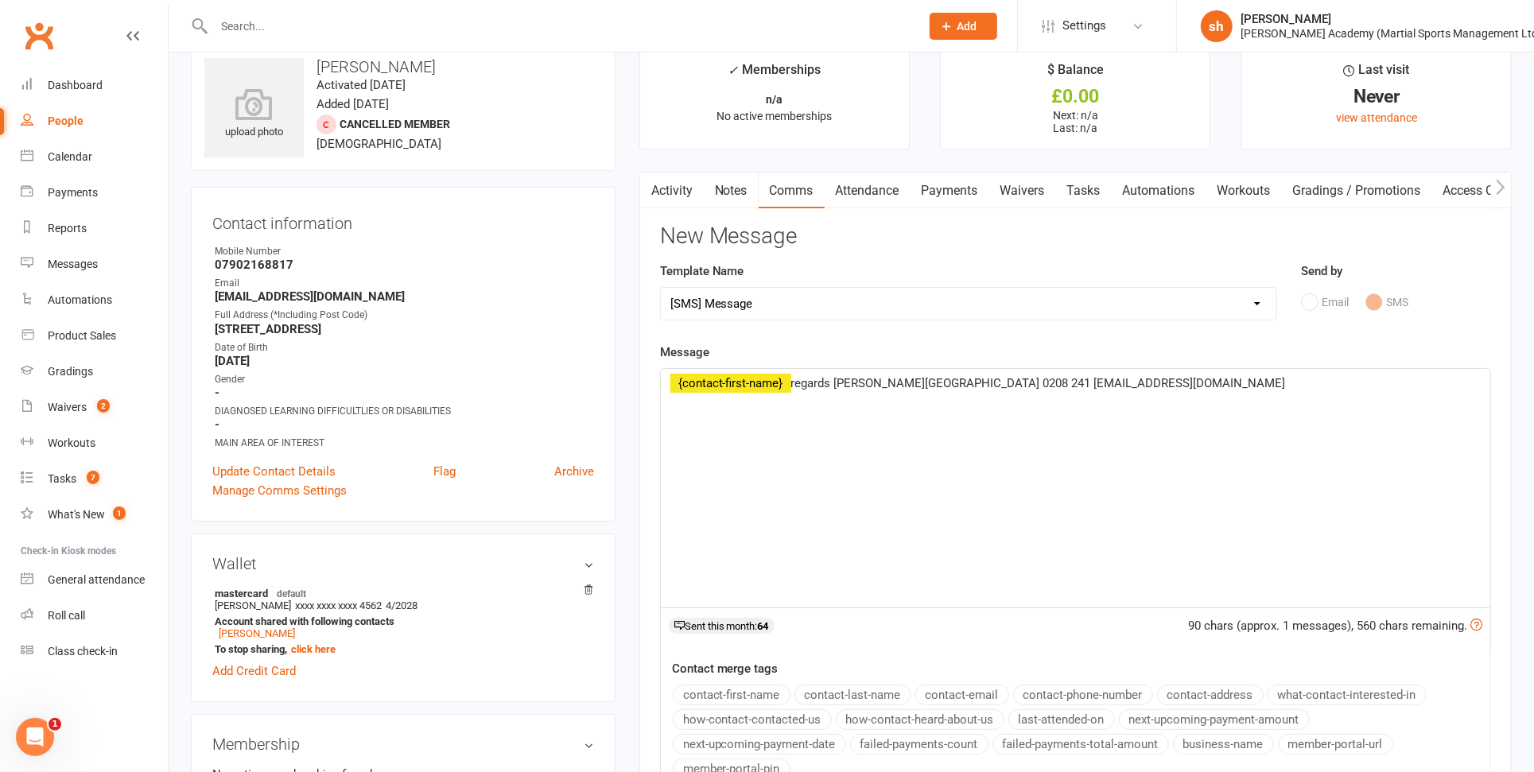
click at [794, 379] on span "regards [PERSON_NAME][GEOGRAPHIC_DATA] 0208 241 [EMAIL_ADDRESS][DOMAIN_NAME]" at bounding box center [1038, 383] width 495 height 14
click at [953, 381] on span "Please can you sign up to th ePHS Judo club via the link I sent you by email [D…" at bounding box center [1018, 392] width 697 height 33
click at [947, 380] on span "Please can you sign up to th e PHS Judo club via the link I sent you by email […" at bounding box center [1020, 392] width 701 height 33
click at [1299, 381] on span "Please can you sign up to the PHS Judo club via the link I sent you by email [D…" at bounding box center [1018, 392] width 697 height 33
drag, startPoint x: 1421, startPoint y: 382, endPoint x: 745, endPoint y: 401, distance: 676.2
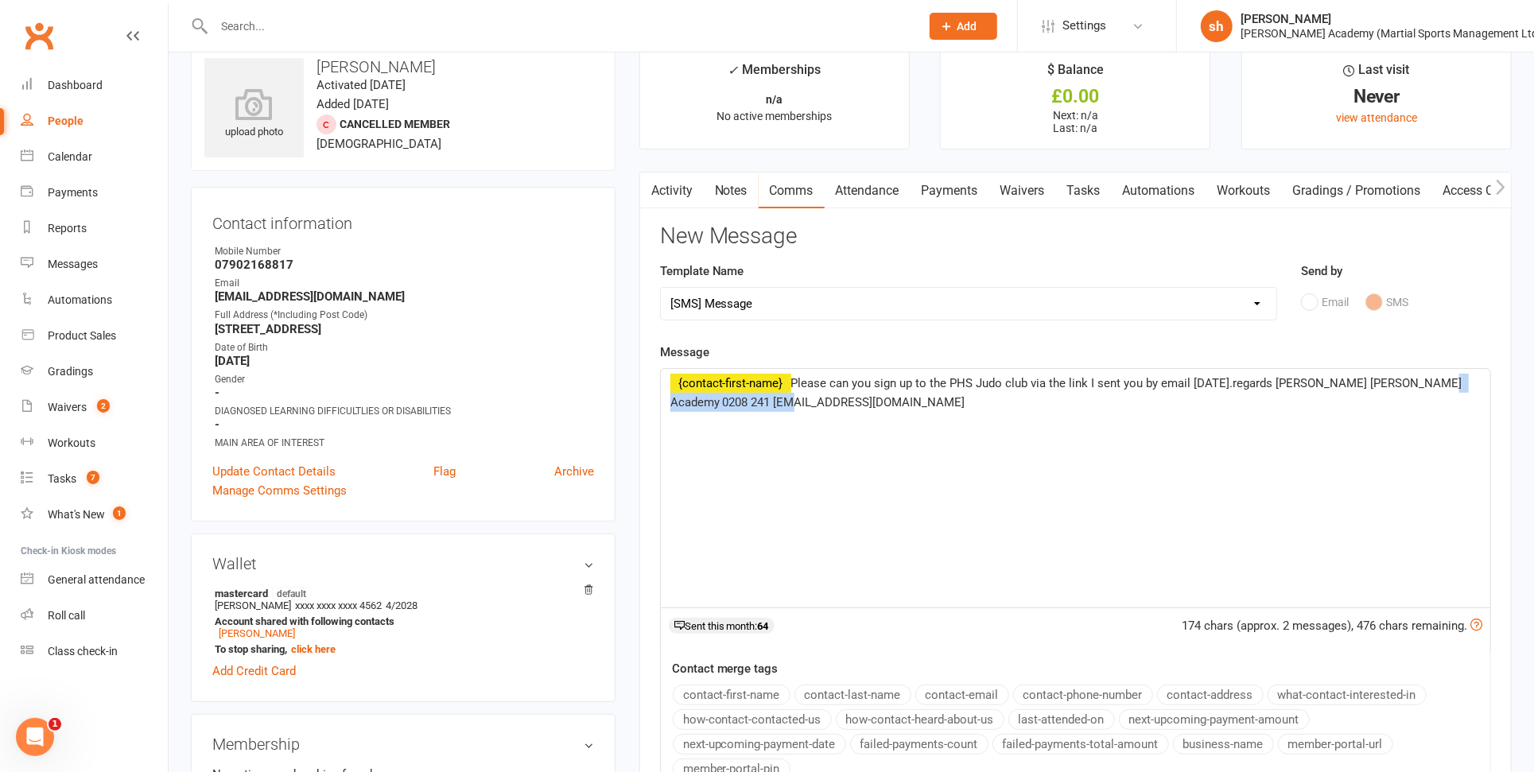
click at [745, 401] on span "Please can you sign up to the PHS Judo club via the link I sent you by email [D…" at bounding box center [1067, 392] width 795 height 33
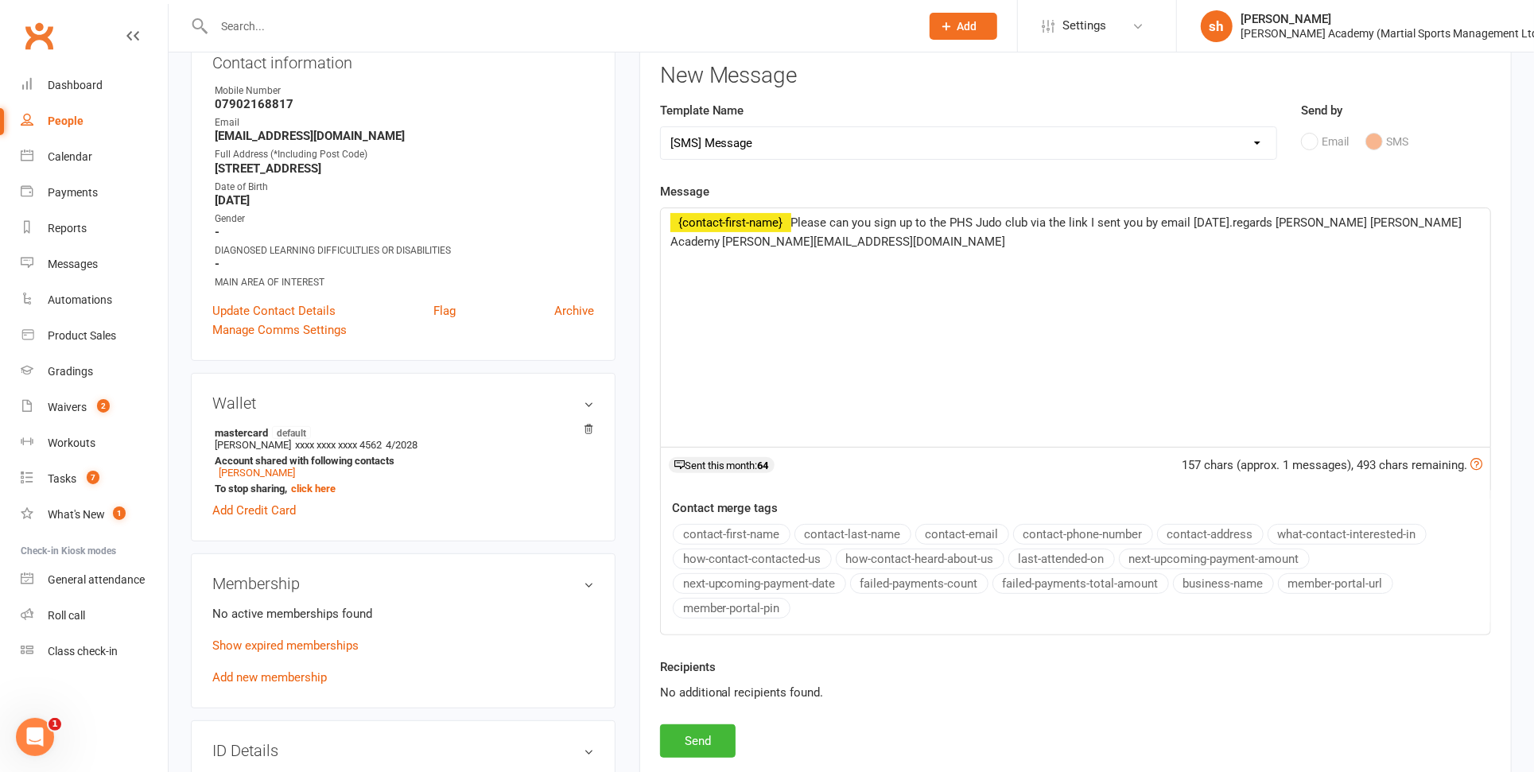
scroll to position [220, 0]
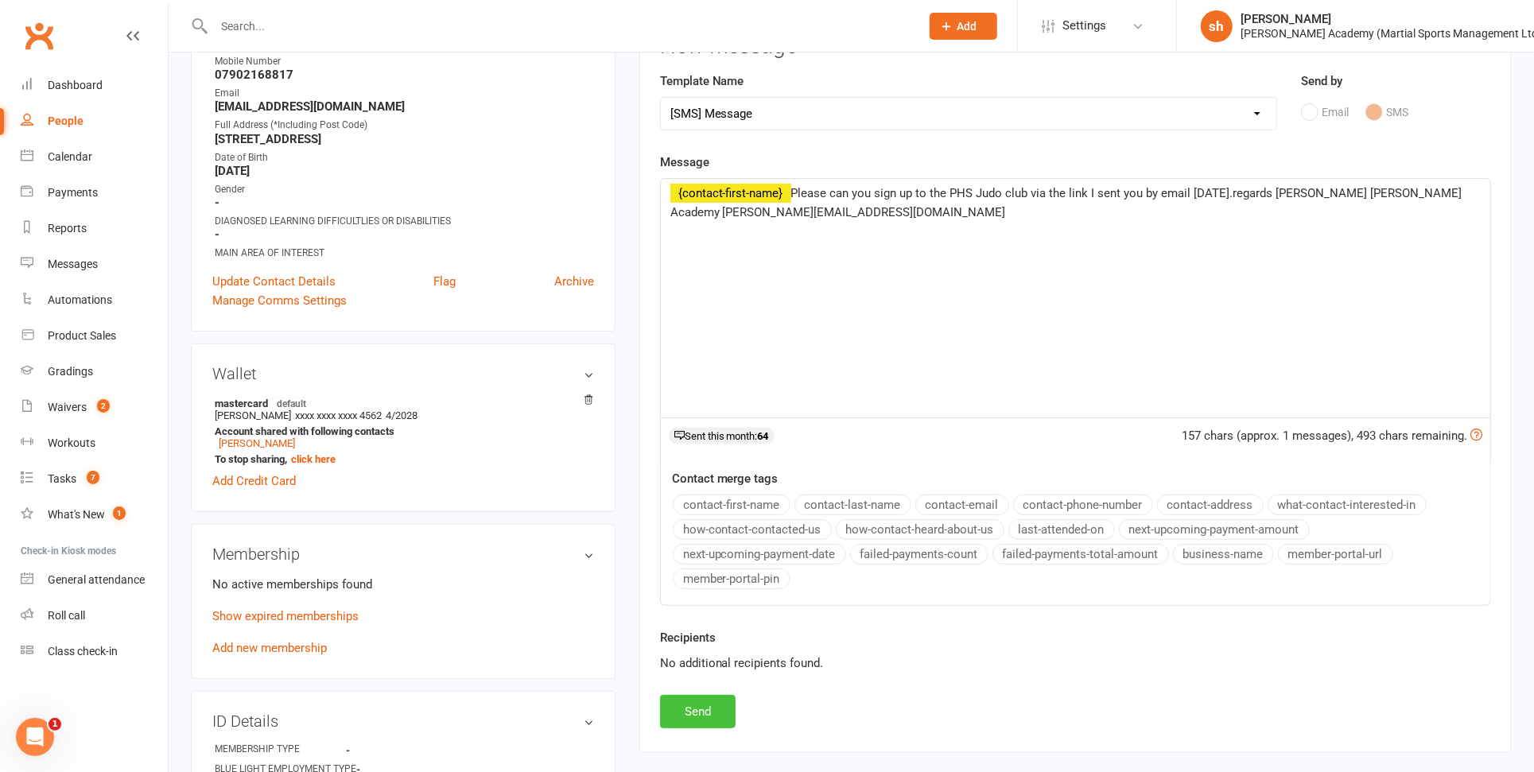
click at [706, 706] on button "Send" at bounding box center [698, 711] width 76 height 33
select select
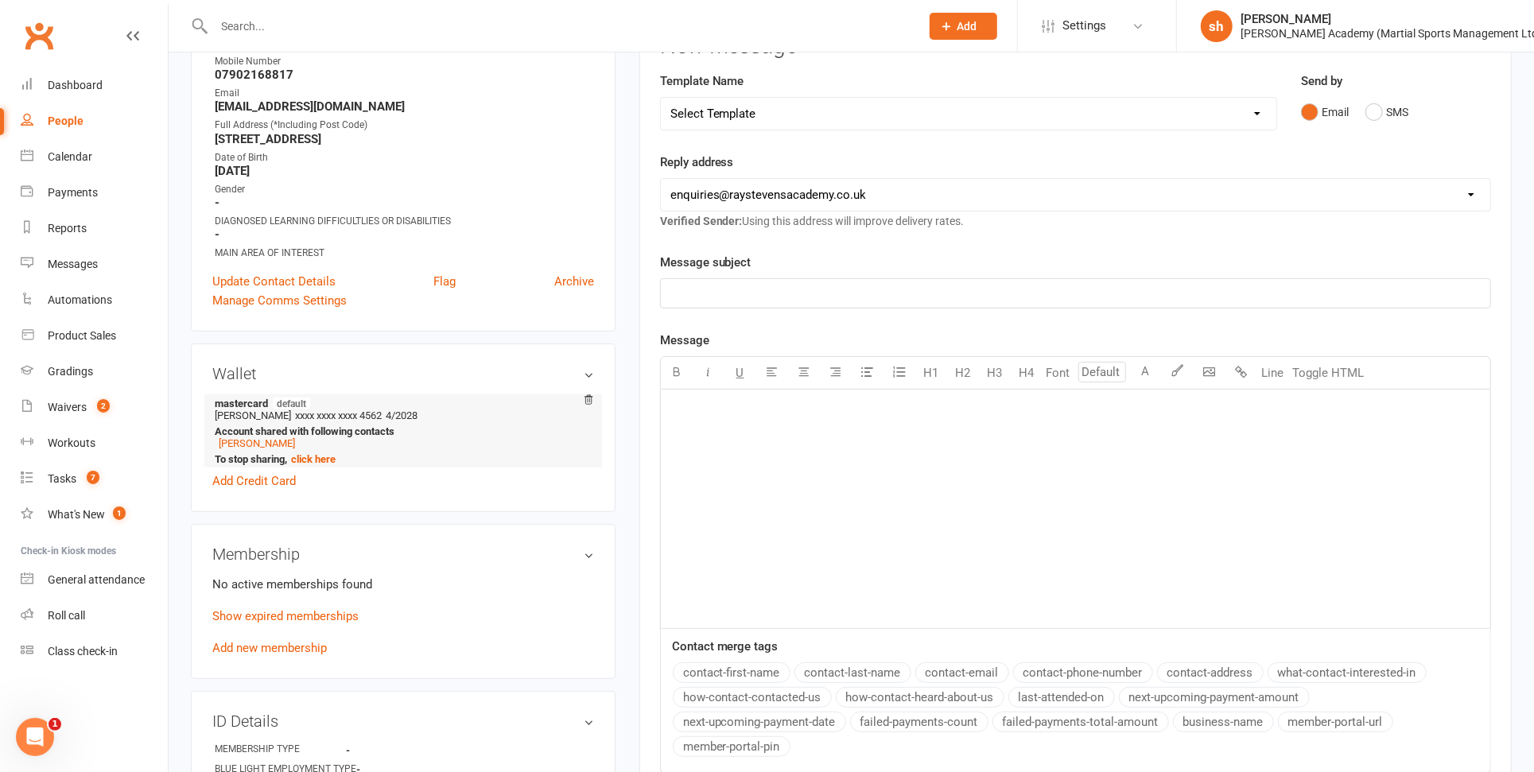
scroll to position [0, 0]
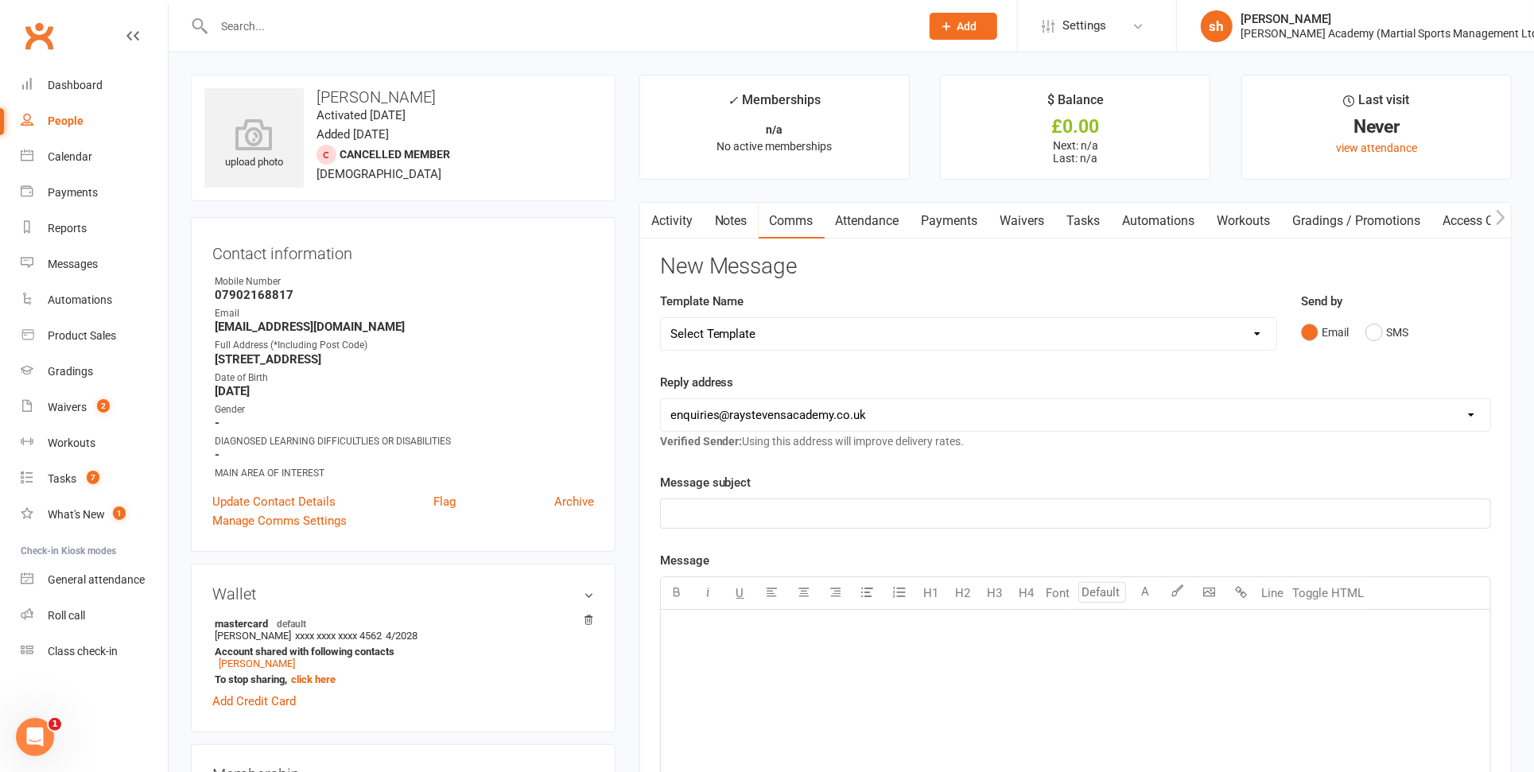
click at [285, 18] on input "text" at bounding box center [559, 26] width 700 height 22
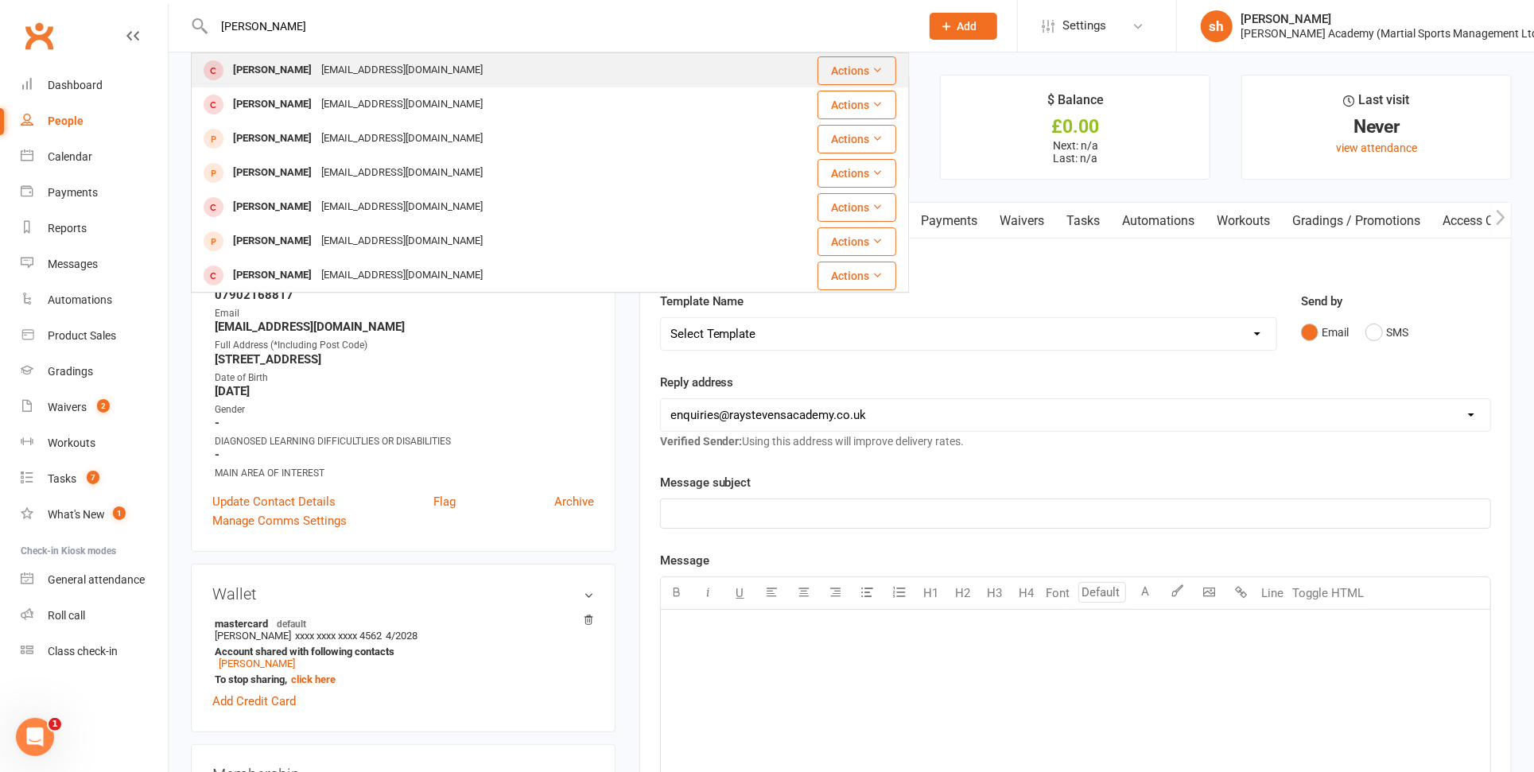
type input "[PERSON_NAME]"
click at [301, 66] on div "[PERSON_NAME]" at bounding box center [272, 70] width 88 height 23
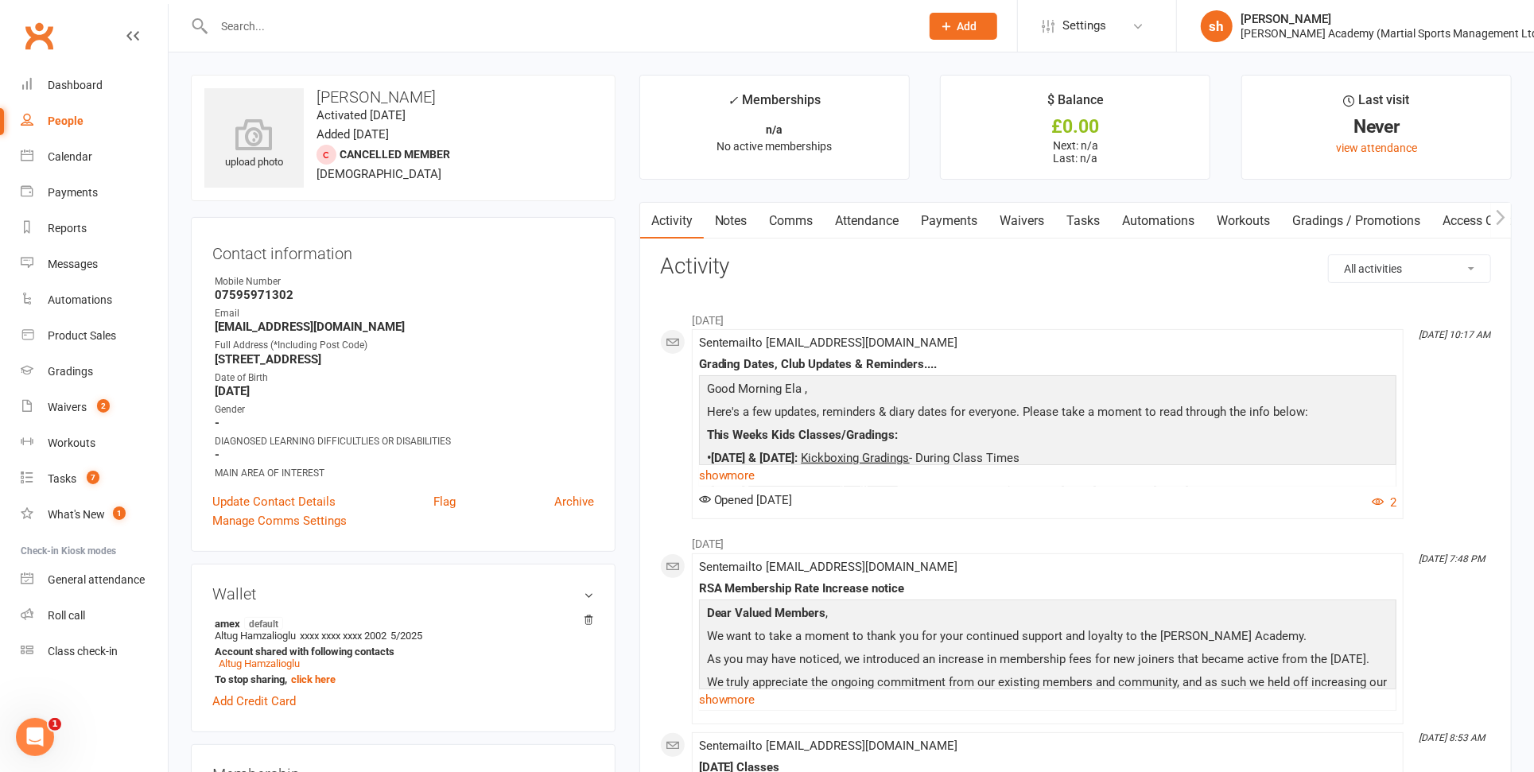
click at [786, 216] on link "Comms" at bounding box center [792, 221] width 66 height 37
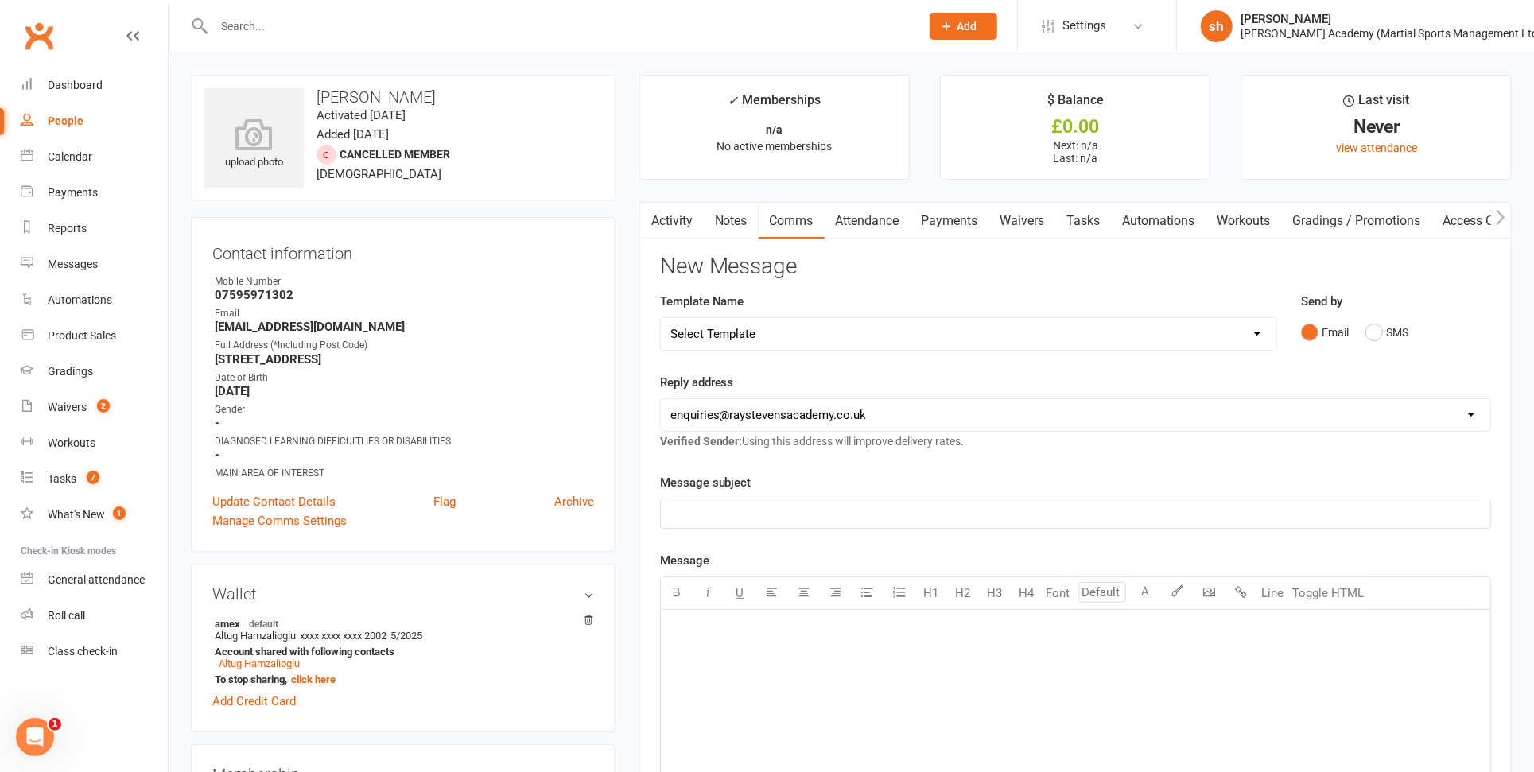
click at [755, 333] on select "Select Template [Email] ABC BJJ & JUDO COURSES NEW ROTATION EMAIL [Email] ABC C…" at bounding box center [968, 334] width 615 height 32
select select "120"
click at [661, 318] on select "Select Template [Email] ABC BJJ & JUDO COURSES NEW ROTATION EMAIL [Email] ABC C…" at bounding box center [968, 334] width 615 height 32
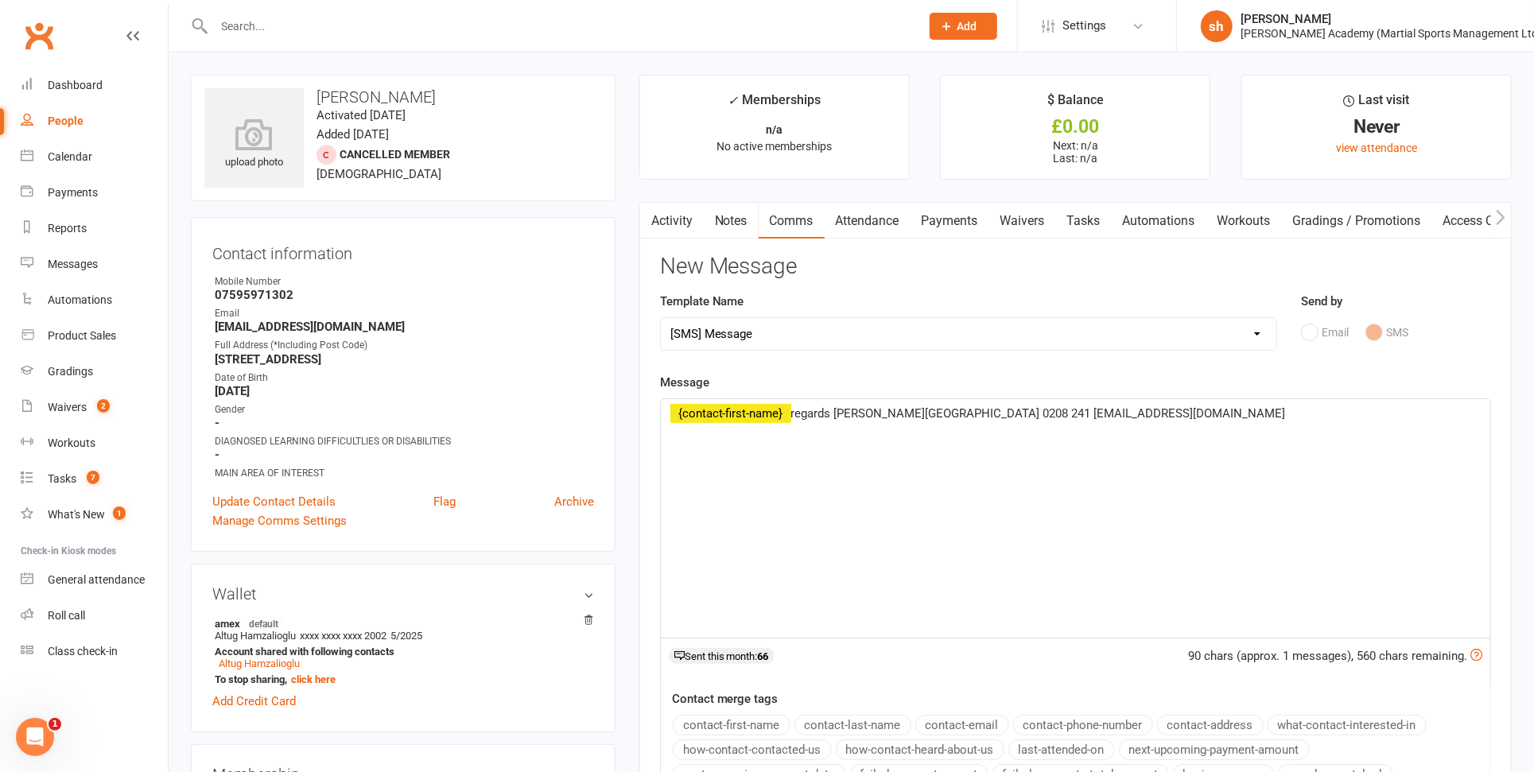
click at [795, 411] on span "regards [PERSON_NAME][GEOGRAPHIC_DATA] 0208 241 [EMAIL_ADDRESS][DOMAIN_NAME]" at bounding box center [1038, 413] width 495 height 14
click at [952, 413] on span "Please can you sign up to th ePHS regards [PERSON_NAME][GEOGRAPHIC_DATA] 0208 2…" at bounding box center [1131, 413] width 680 height 14
click at [945, 413] on span "Please can you sign up to th e PHS regards [PERSON_NAME][GEOGRAPHIC_DATA] 0208 …" at bounding box center [1132, 413] width 683 height 14
click at [977, 413] on span "Please can you sign up to the PHS regards [PERSON_NAME][GEOGRAPHIC_DATA] 0208 2…" at bounding box center [1131, 413] width 680 height 14
click at [1303, 414] on span "Please can you sign up to the PHS Judo club via th elink i sent you by email [D…" at bounding box center [1020, 422] width 701 height 33
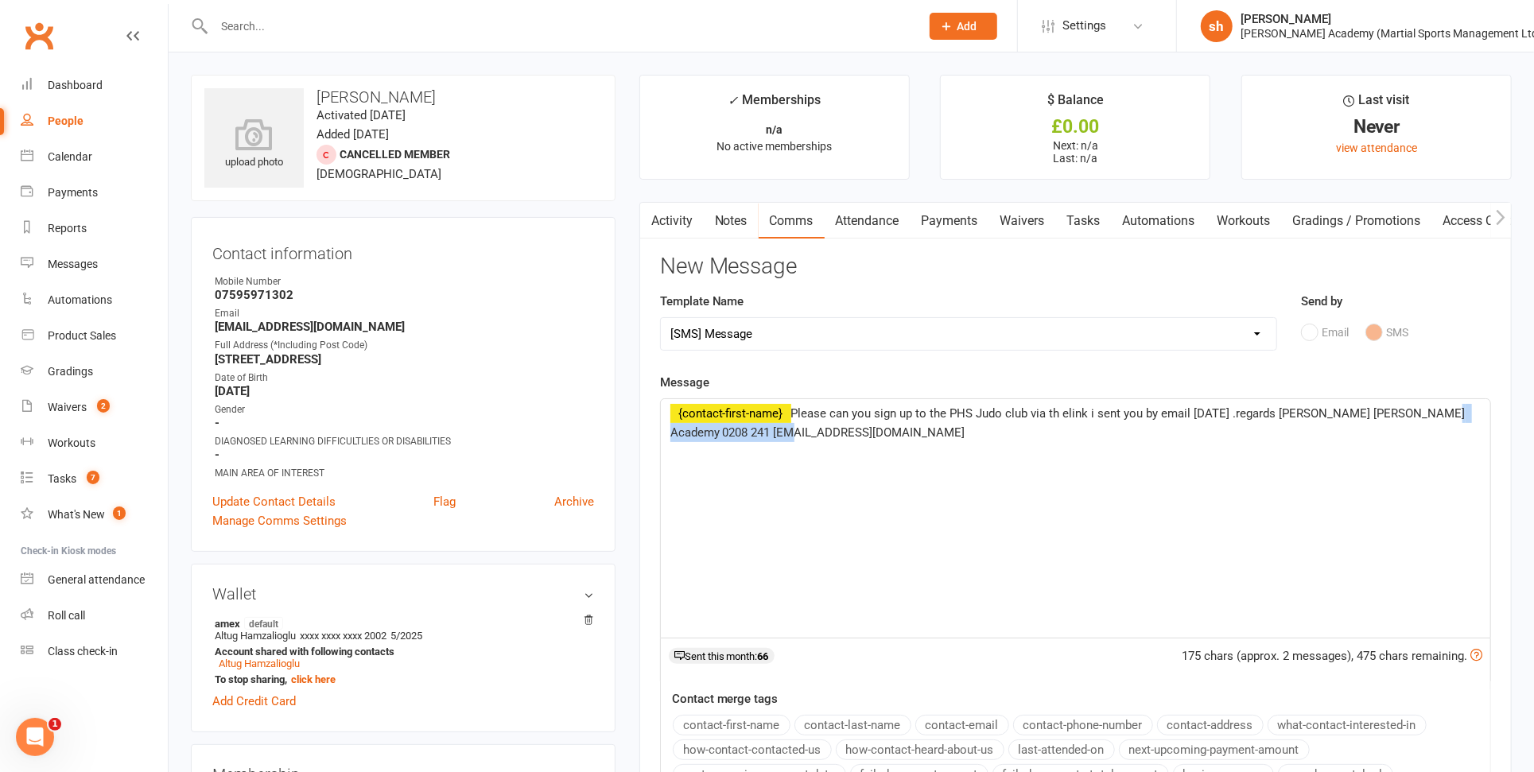
drag, startPoint x: 1425, startPoint y: 411, endPoint x: 745, endPoint y: 436, distance: 680.3
click at [745, 436] on span "Please can you sign up to the PHS Judo club via th elink i sent you by email [D…" at bounding box center [1069, 422] width 798 height 33
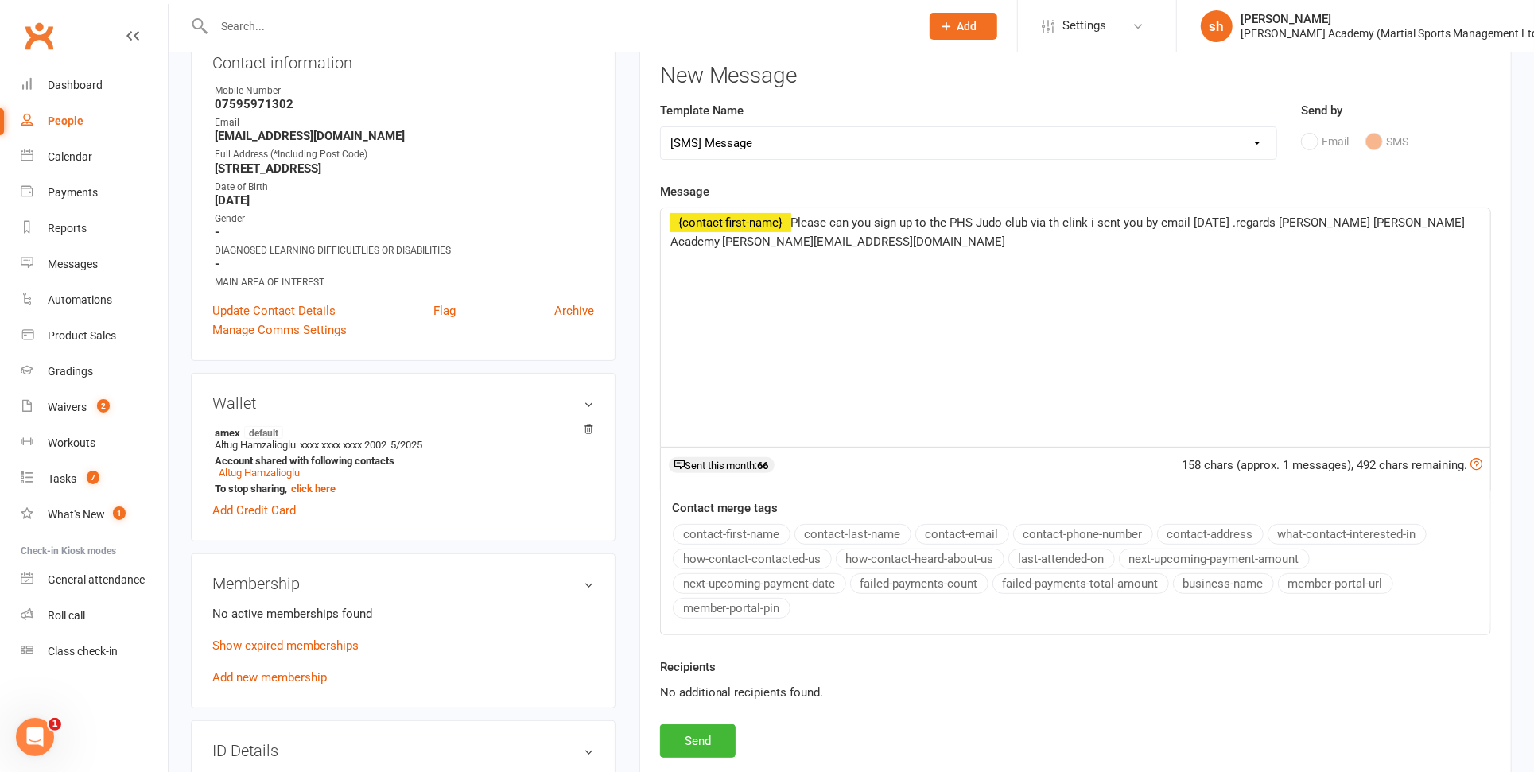
scroll to position [192, 0]
click at [1230, 223] on span "Please can you sign up to the PHS Judo club via th elink i sent you by email [D…" at bounding box center [1069, 231] width 798 height 33
click at [706, 732] on button "Send" at bounding box center [698, 740] width 76 height 33
select select
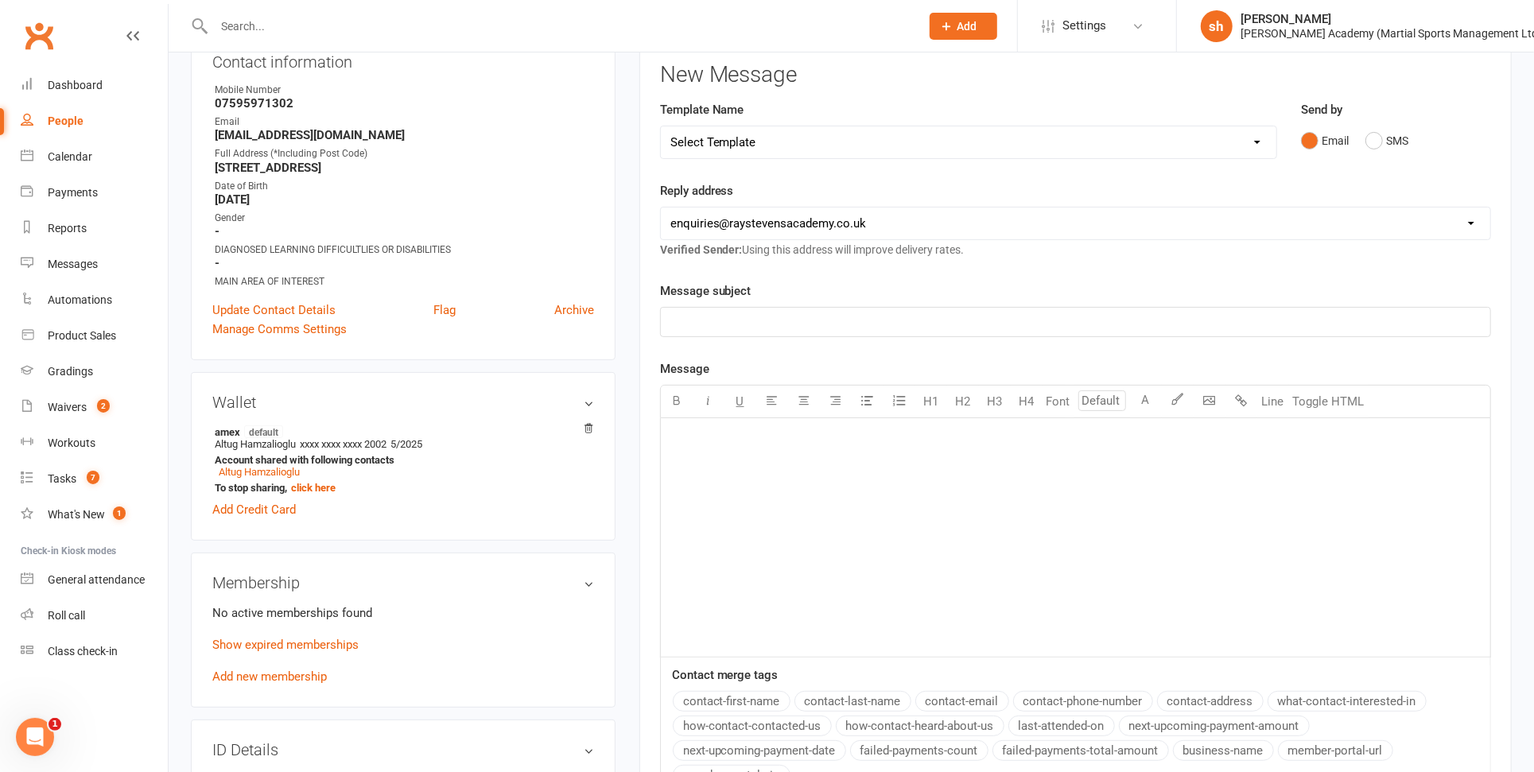
scroll to position [0, 0]
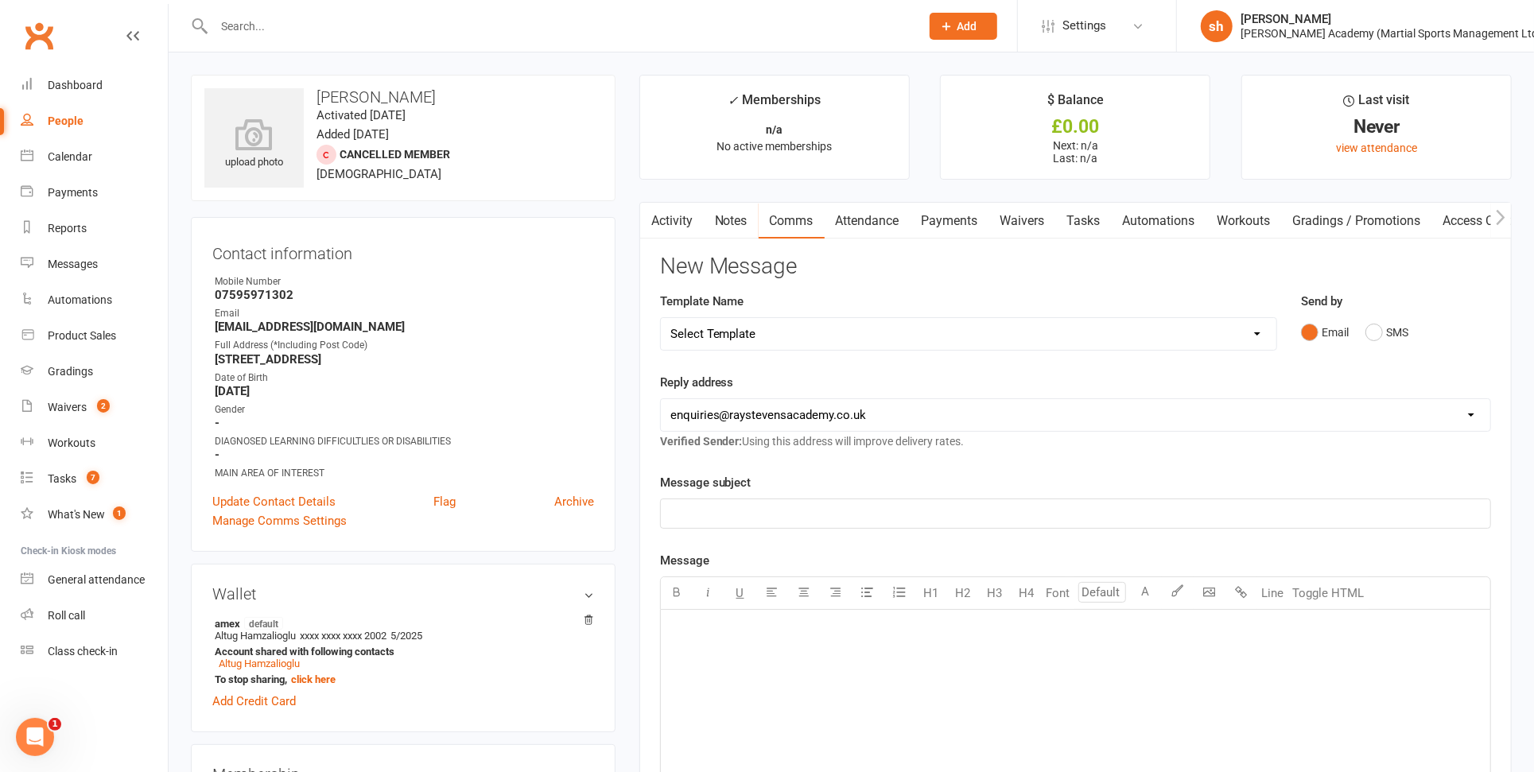
click at [266, 21] on input "text" at bounding box center [559, 26] width 700 height 22
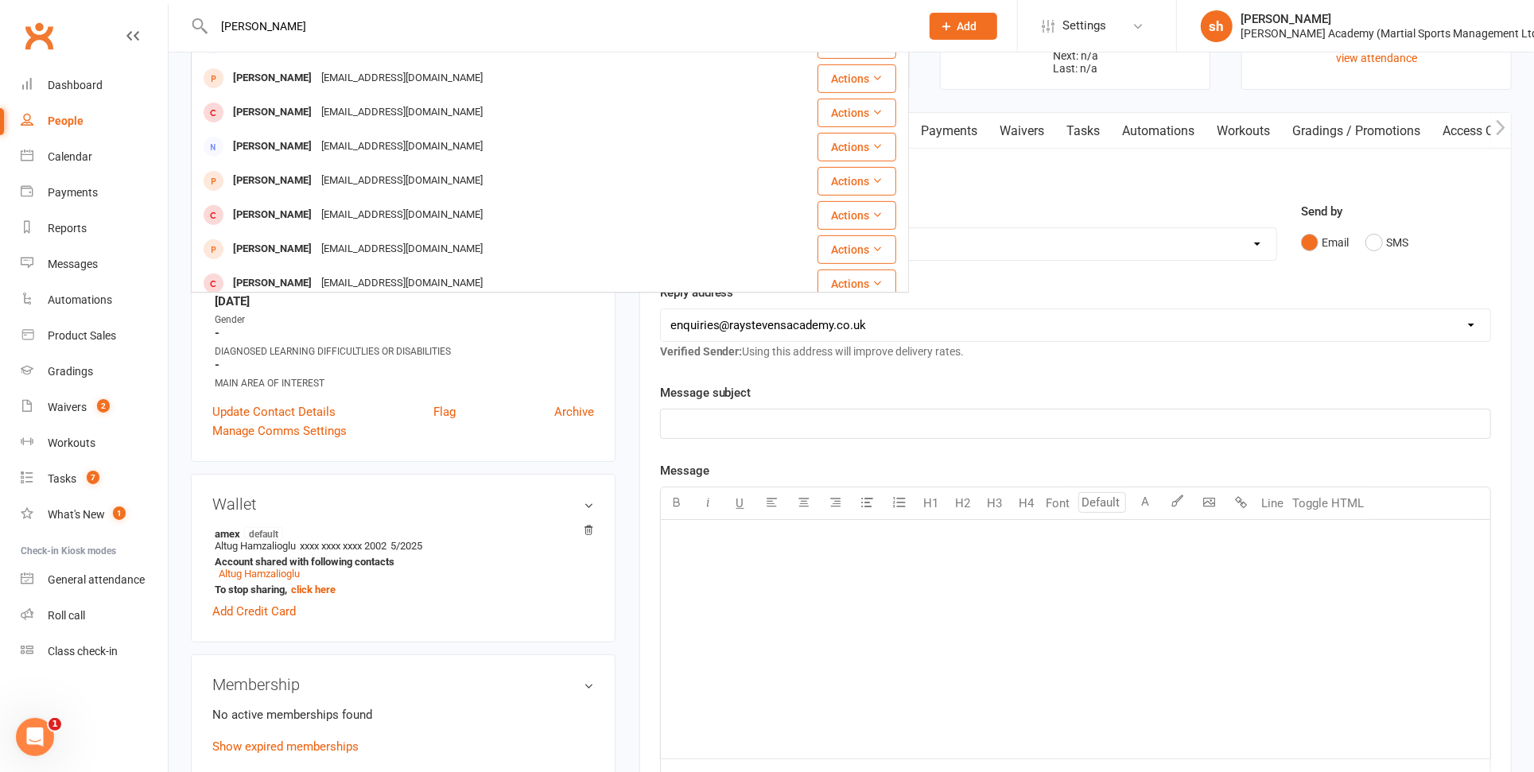
scroll to position [445, 0]
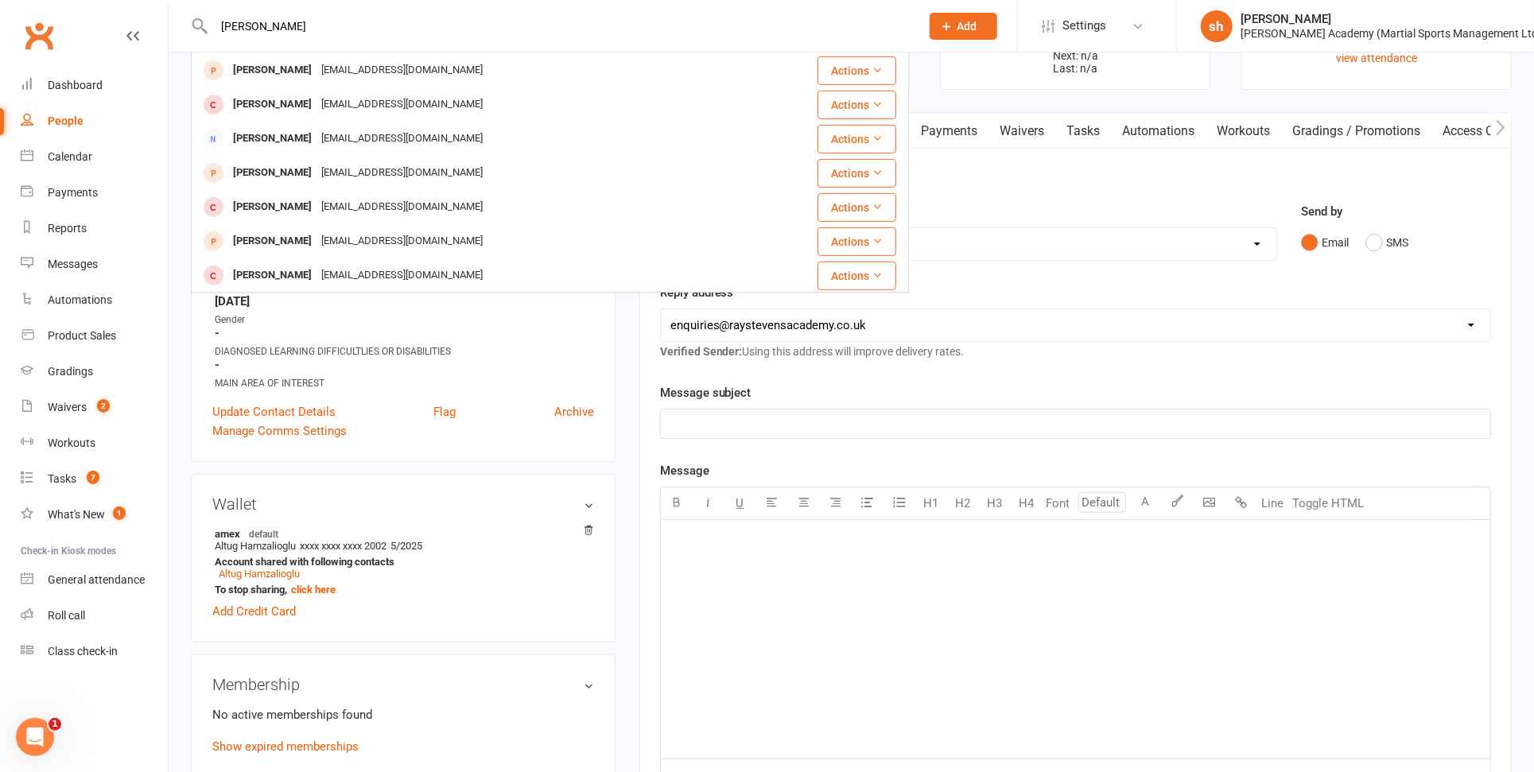
drag, startPoint x: 260, startPoint y: 25, endPoint x: 158, endPoint y: 23, distance: 101.8
type input "[PERSON_NAME]"
click at [158, 23] on div "Clubworx" at bounding box center [84, 45] width 168 height 59
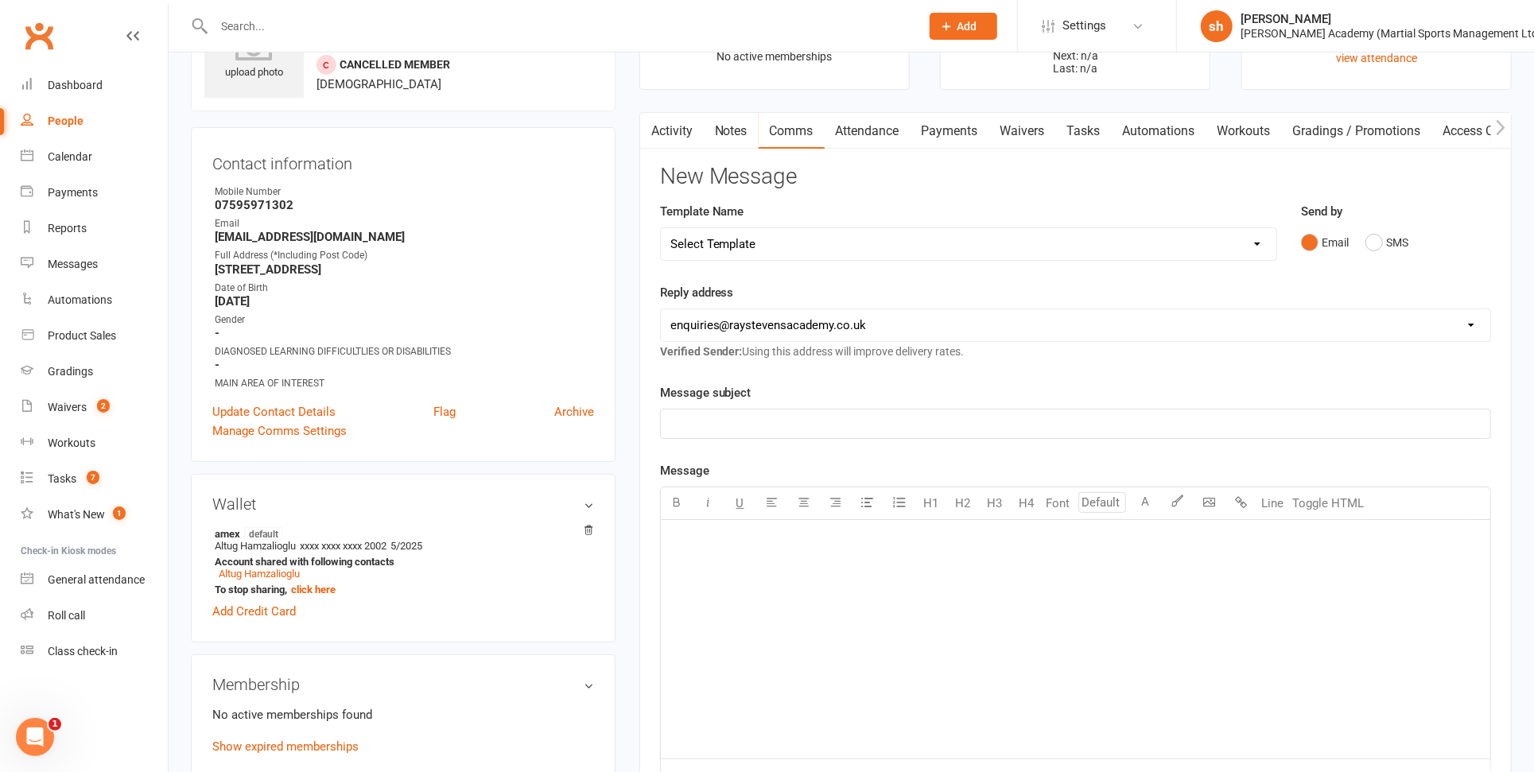
scroll to position [0, 0]
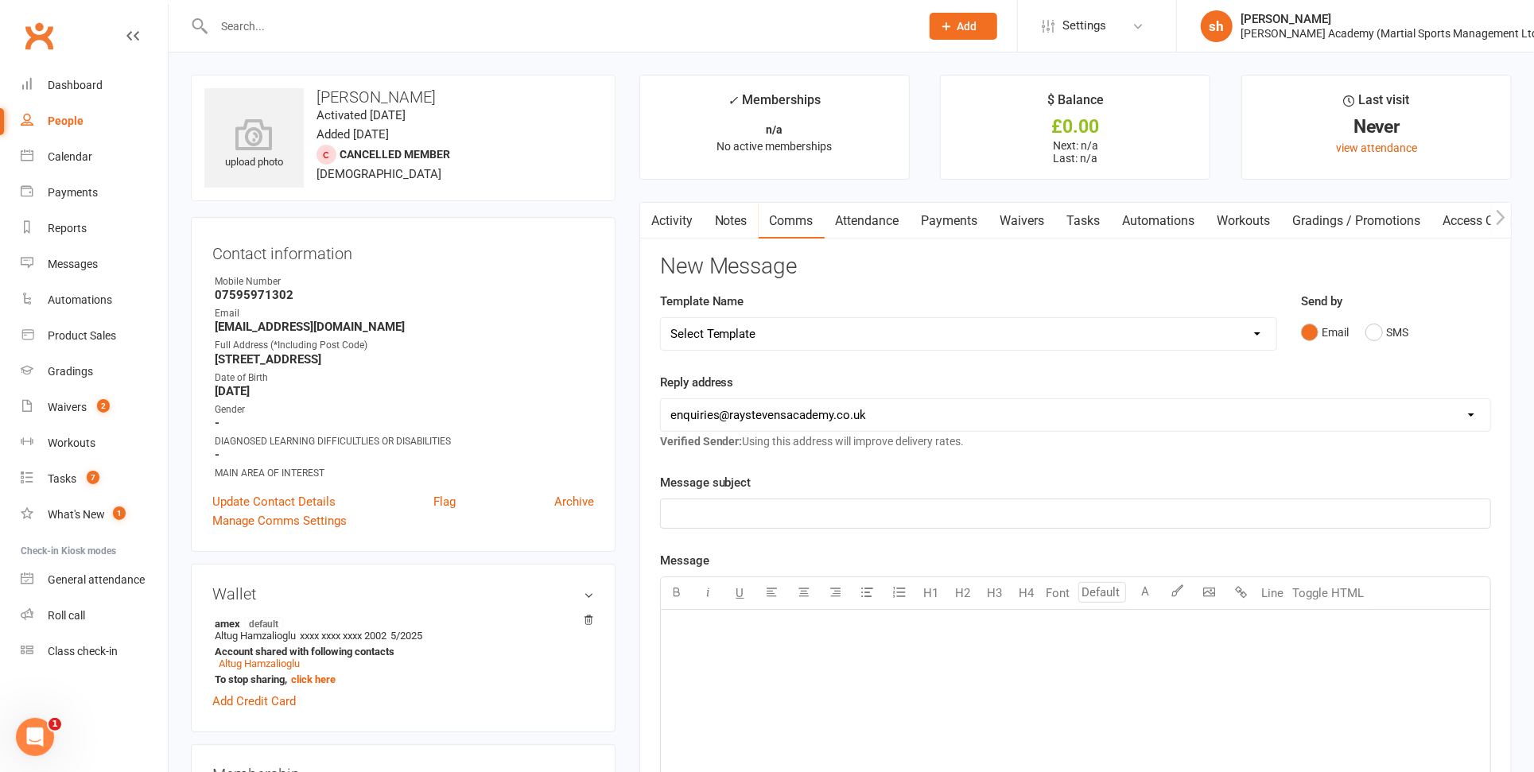
click at [289, 26] on input "text" at bounding box center [559, 26] width 700 height 22
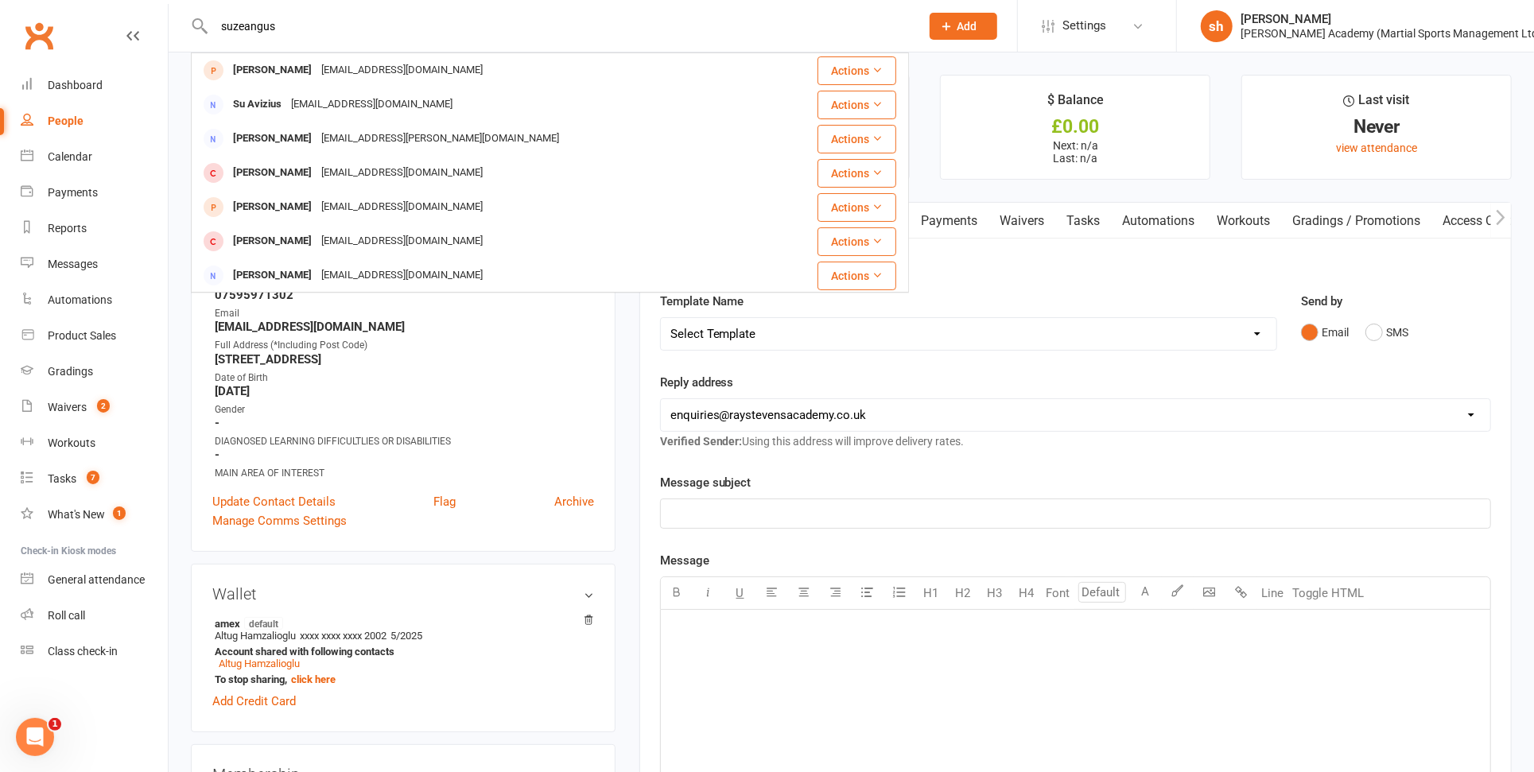
click at [301, 25] on input "suzeangus" at bounding box center [559, 26] width 700 height 22
type input "s"
type input "absilver6"
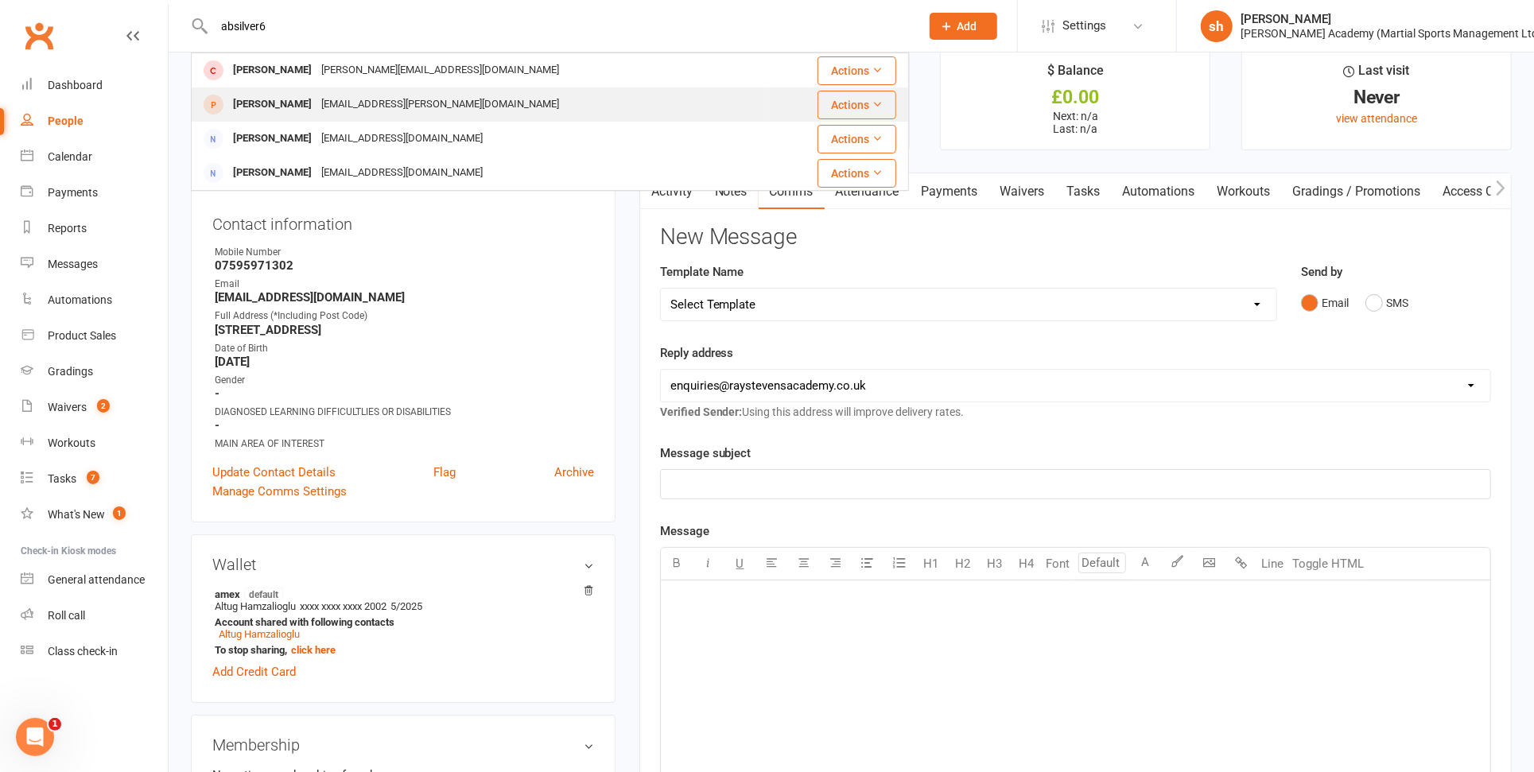
scroll to position [56, 0]
